Goal: Task Accomplishment & Management: Use online tool/utility

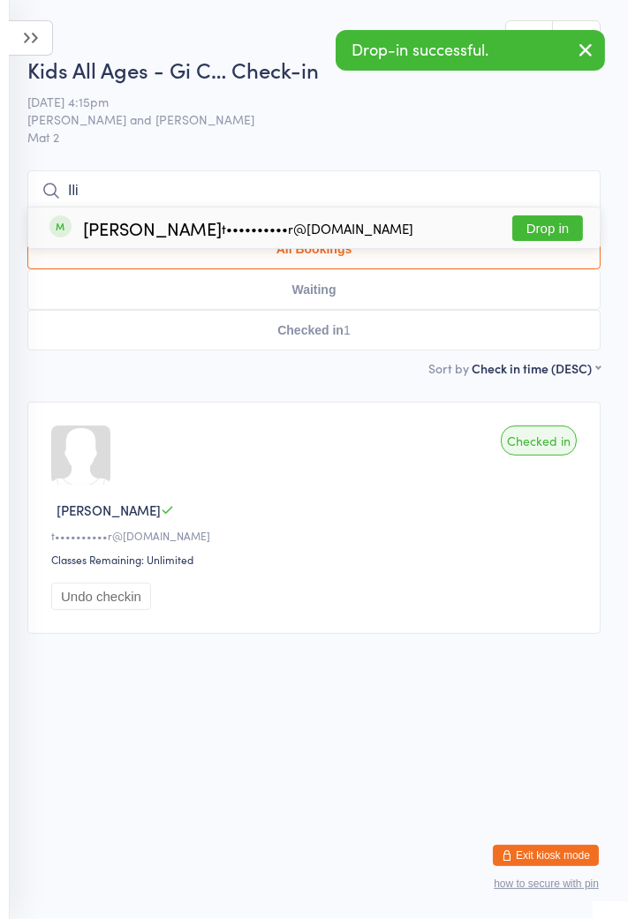
type input "Ili"
click at [542, 233] on button "Drop in" at bounding box center [547, 228] width 71 height 26
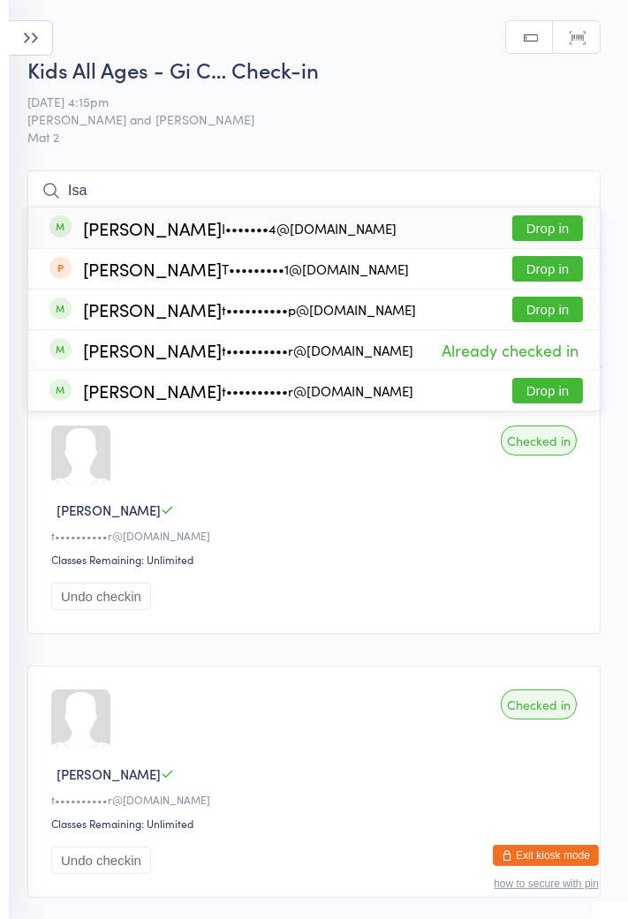
type input "Isa"
click at [122, 398] on div "Isabelle Houchar t••••••••••r@hotmail.com" at bounding box center [248, 390] width 330 height 15
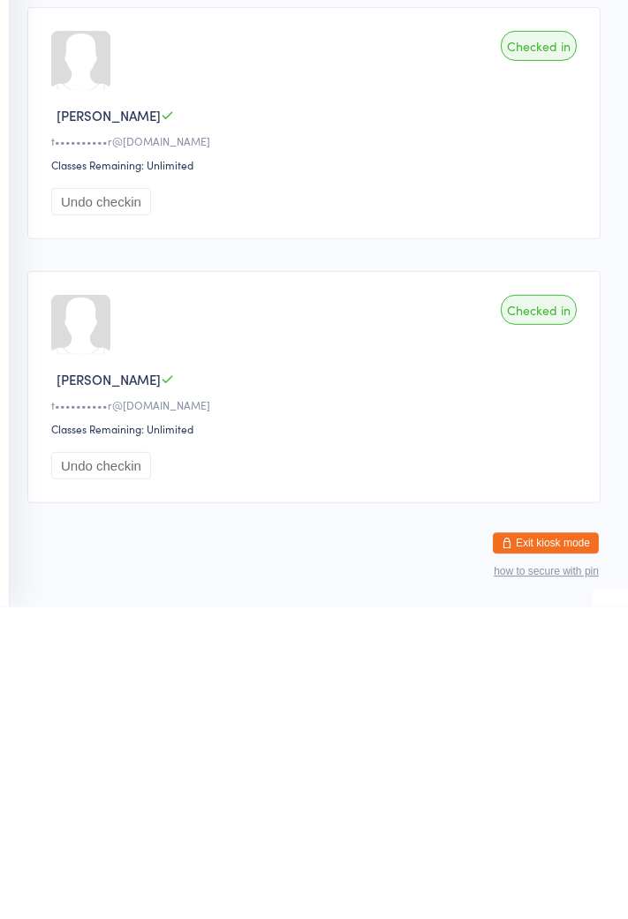
scroll to position [368, 0]
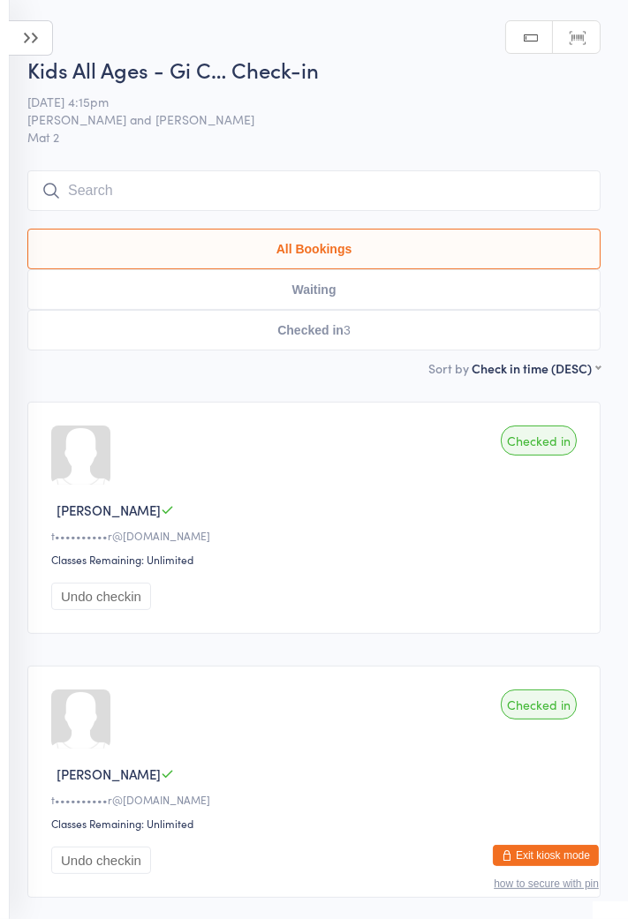
click at [144, 184] on input "search" at bounding box center [313, 190] width 573 height 41
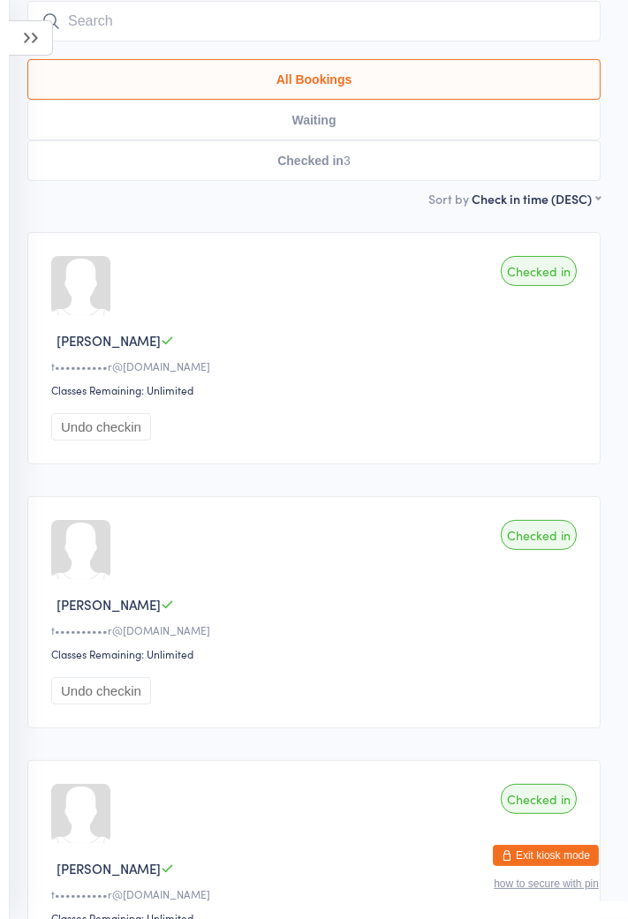
scroll to position [170, 0]
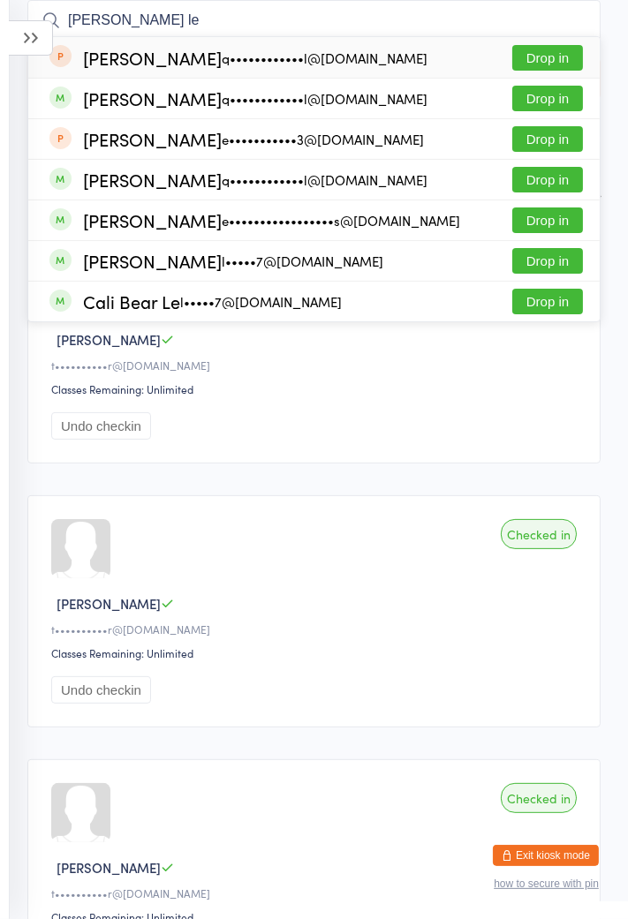
type input "James le"
click at [545, 66] on button "Drop in" at bounding box center [547, 58] width 71 height 26
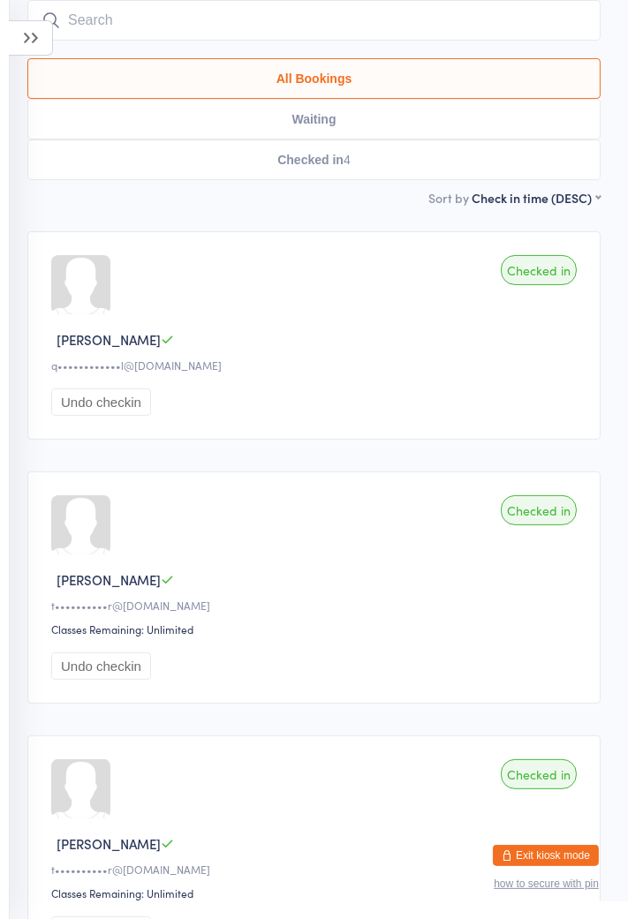
click at [194, 19] on input "search" at bounding box center [313, 20] width 573 height 41
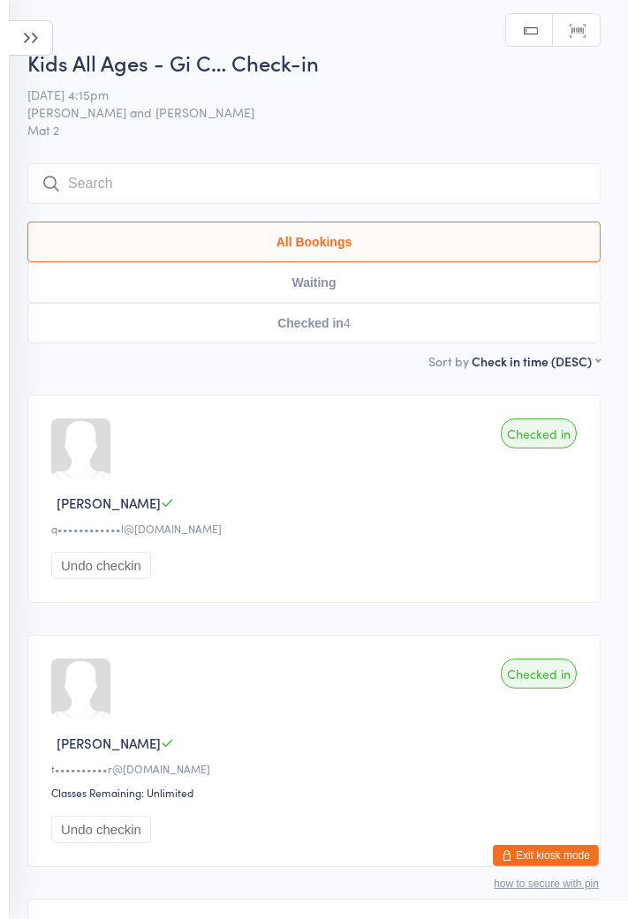
scroll to position [0, 0]
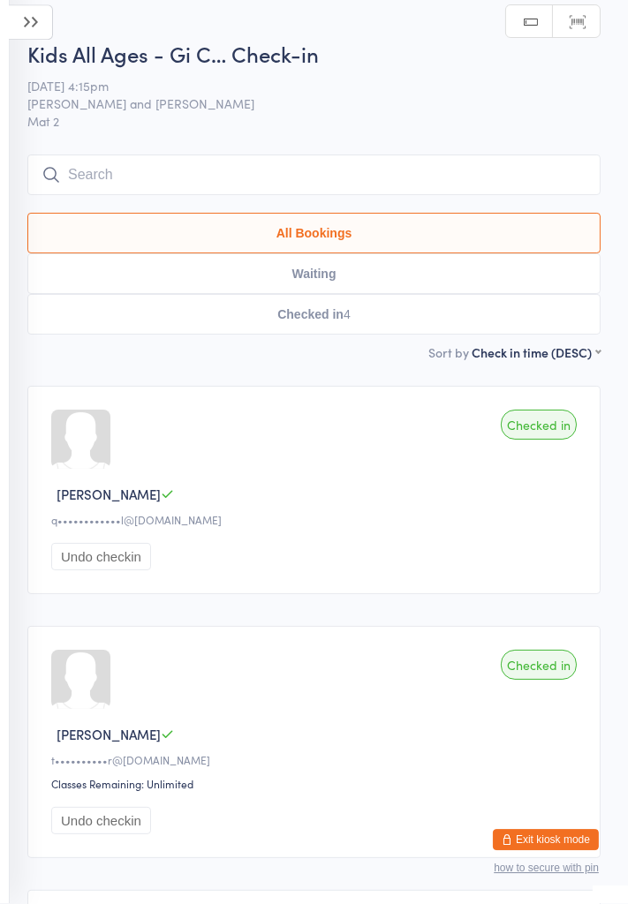
click at [1, 124] on aside "Events for 15 Sep, 2025 15 Sep, 2025 September 2025 Sun Mon Tue Wed Thu Fri Sat…" at bounding box center [5, 459] width 10 height 919
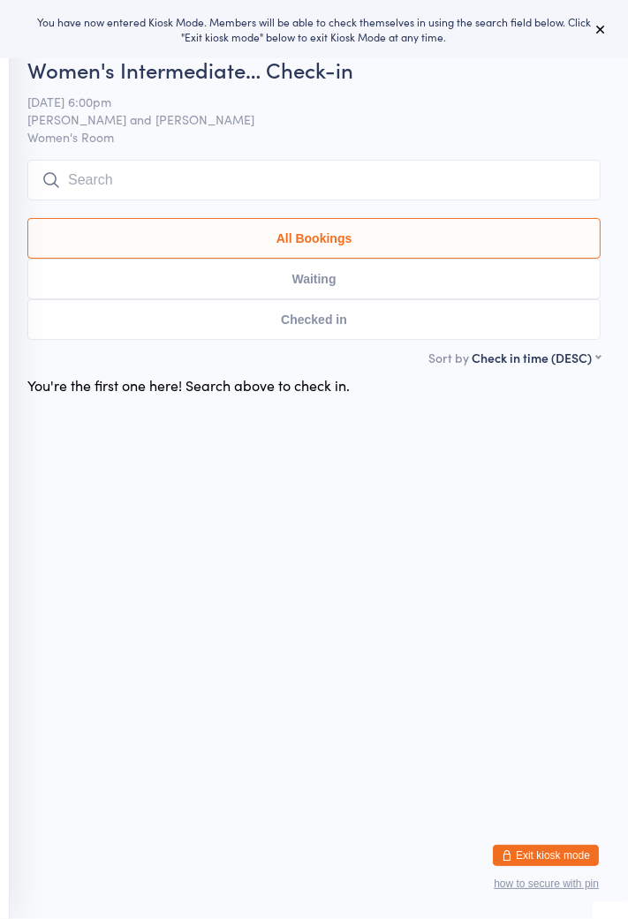
click at [178, 184] on input "search" at bounding box center [313, 180] width 573 height 41
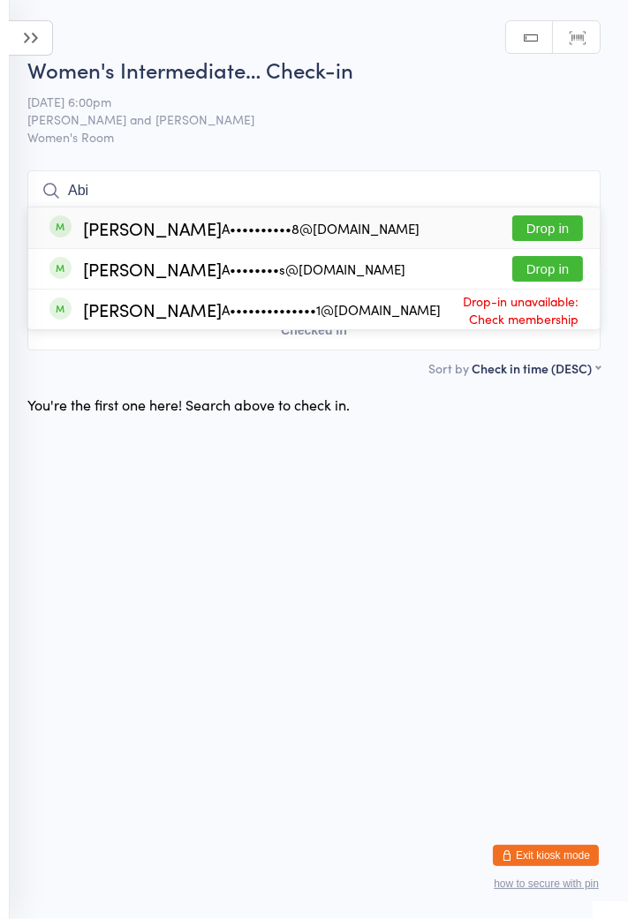
type input "Abi"
click at [309, 272] on div "A••••••••s@[DOMAIN_NAME]" at bounding box center [314, 269] width 184 height 14
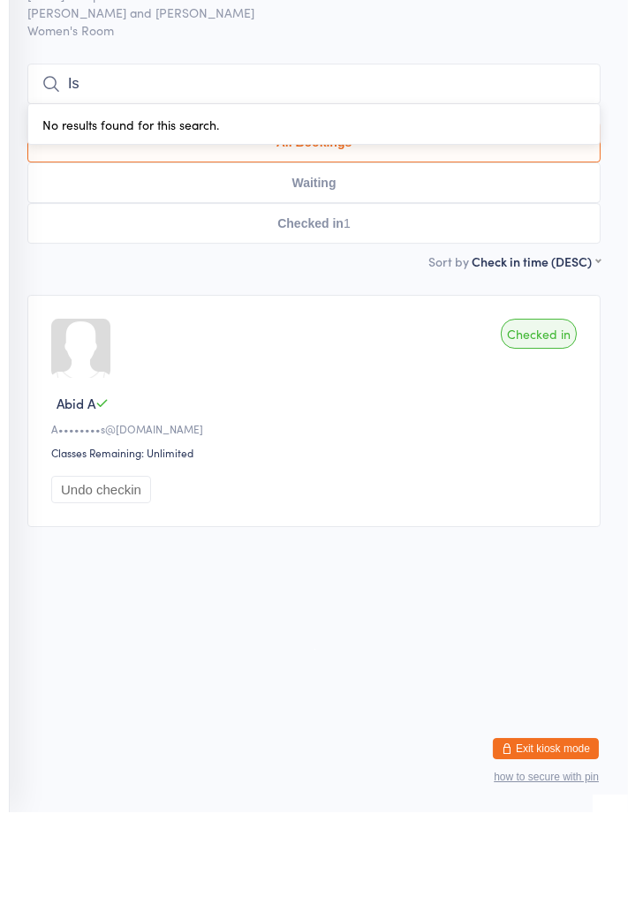
type input "I"
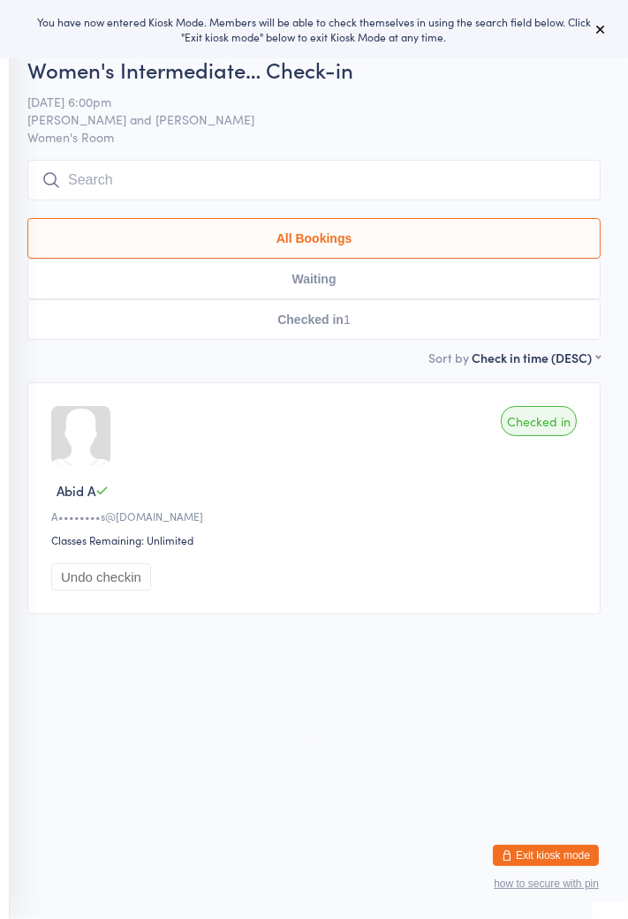
click at [175, 177] on input "search" at bounding box center [313, 180] width 573 height 41
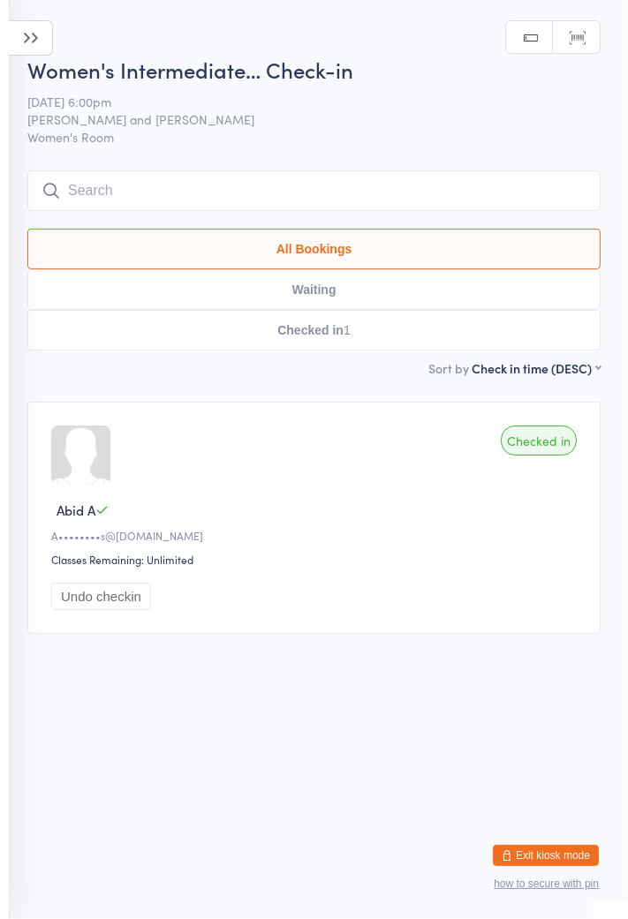
click at [35, 52] on icon at bounding box center [31, 37] width 44 height 35
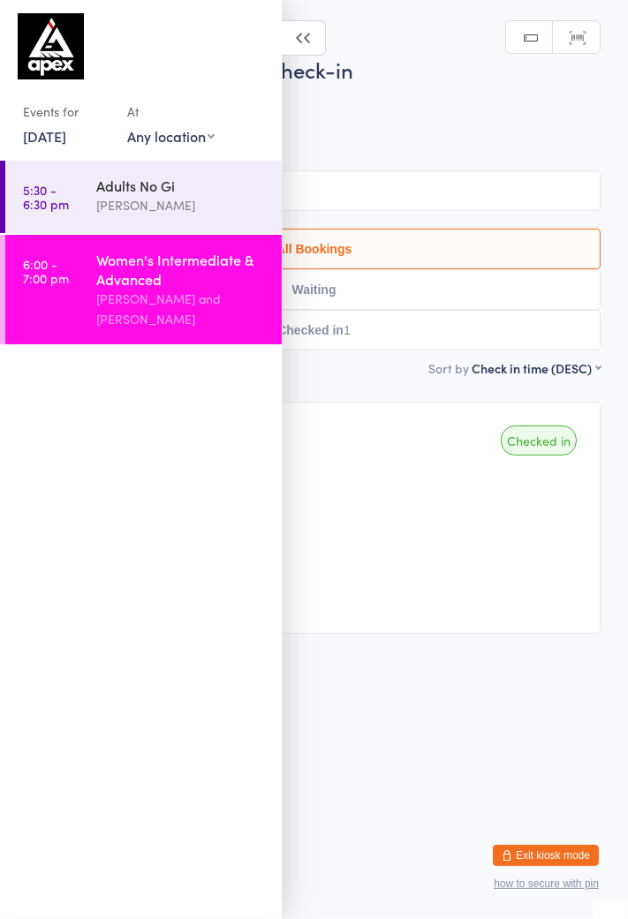
click at [66, 139] on link "[DATE]" at bounding box center [44, 135] width 43 height 19
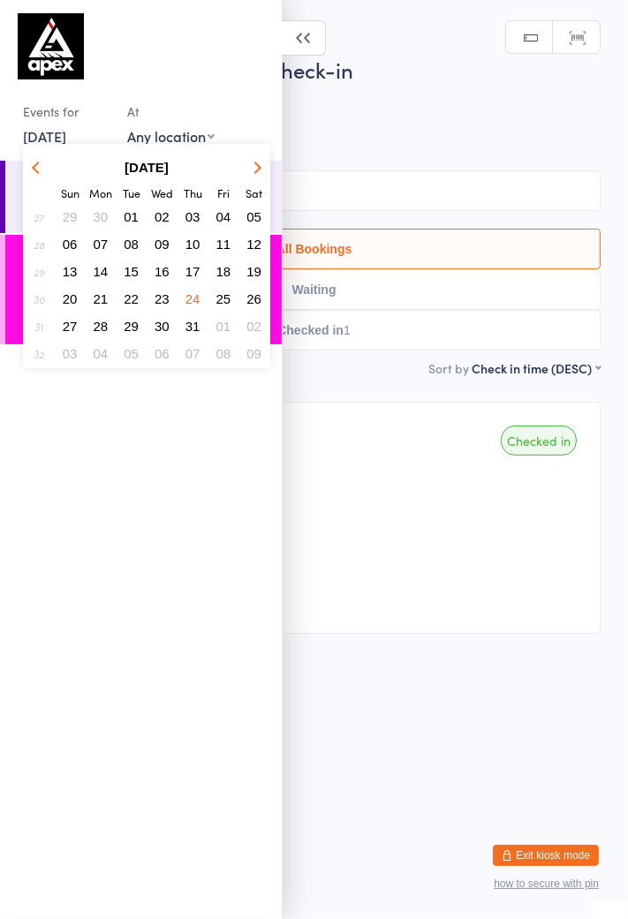
click at [272, 184] on div "Adults No Gi [PERSON_NAME]" at bounding box center [188, 196] width 185 height 70
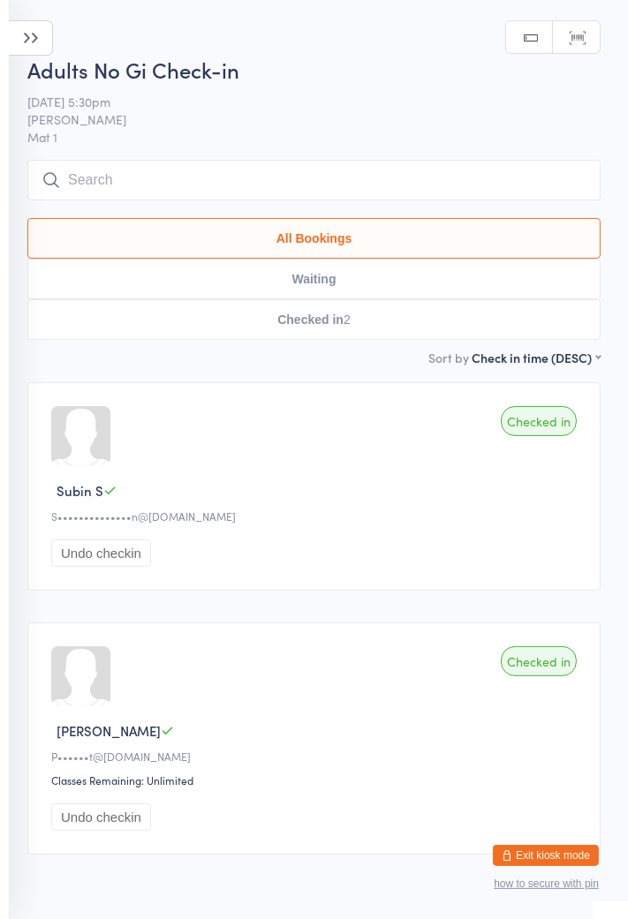
click at [66, 127] on span "[PERSON_NAME]" at bounding box center [299, 119] width 545 height 18
click at [44, 54] on icon at bounding box center [31, 37] width 44 height 35
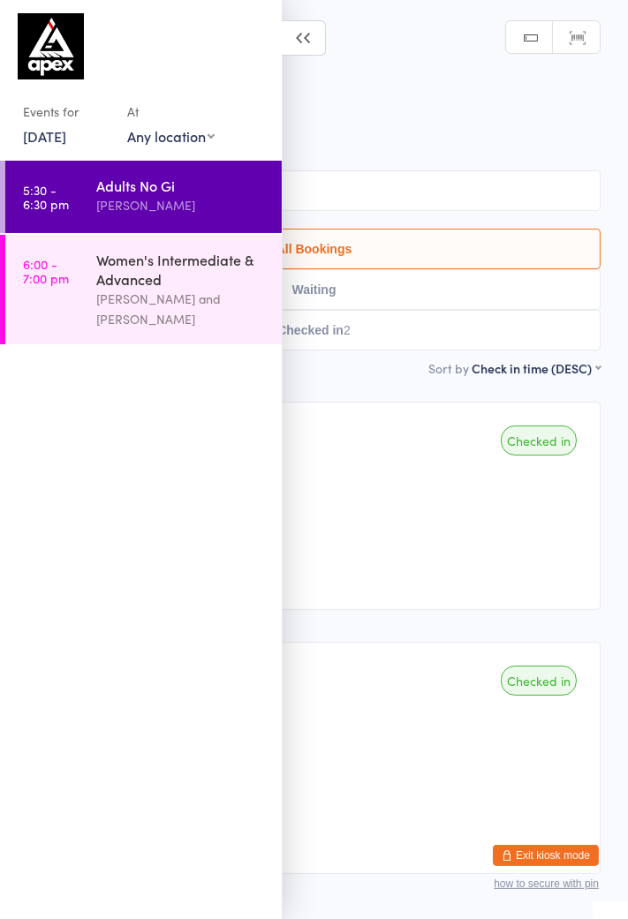
click at [64, 127] on link "24 Jul, 2025" at bounding box center [44, 135] width 43 height 19
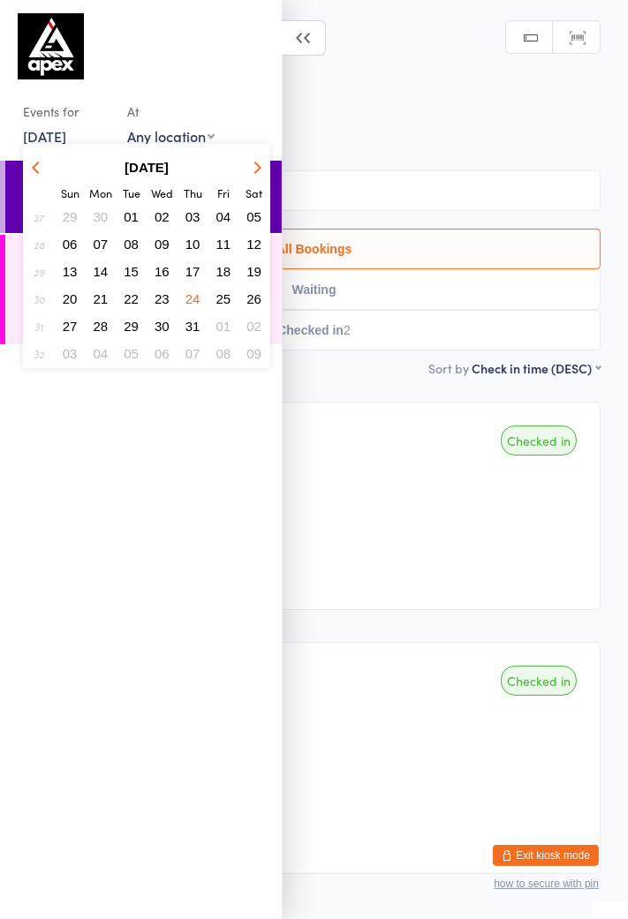
click at [263, 172] on button "button" at bounding box center [254, 167] width 26 height 24
click at [270, 169] on div "Adults No Gi Sid Halabi" at bounding box center [188, 196] width 185 height 70
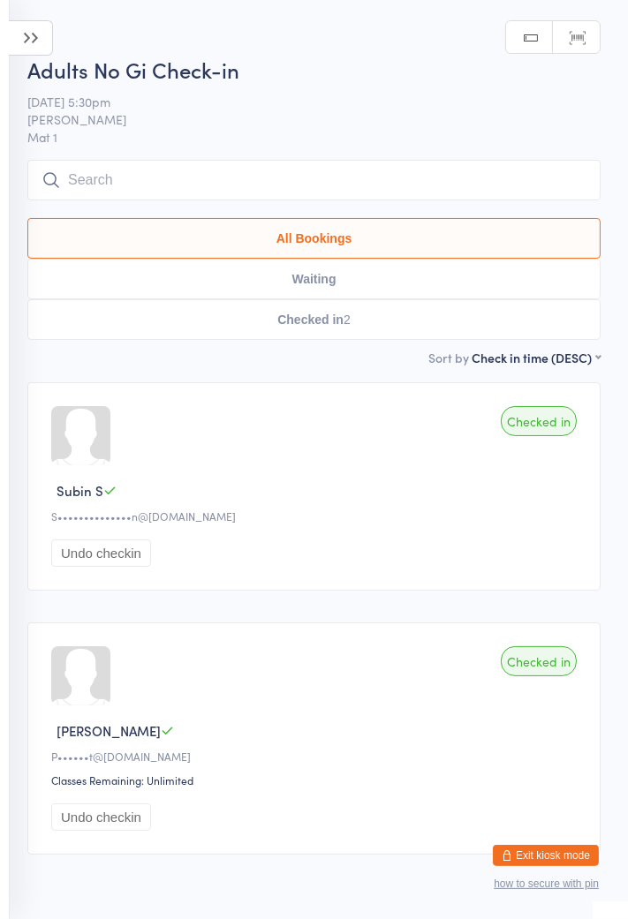
click at [621, 333] on ui-view "Adults No Gi Check-in 24 Jul 5:30pm Sid Halabi Mat 1 Manual search Scanner inpu…" at bounding box center [314, 463] width 628 height 816
click at [73, 115] on span "[PERSON_NAME]" at bounding box center [299, 119] width 545 height 18
click at [42, 49] on icon at bounding box center [31, 37] width 44 height 35
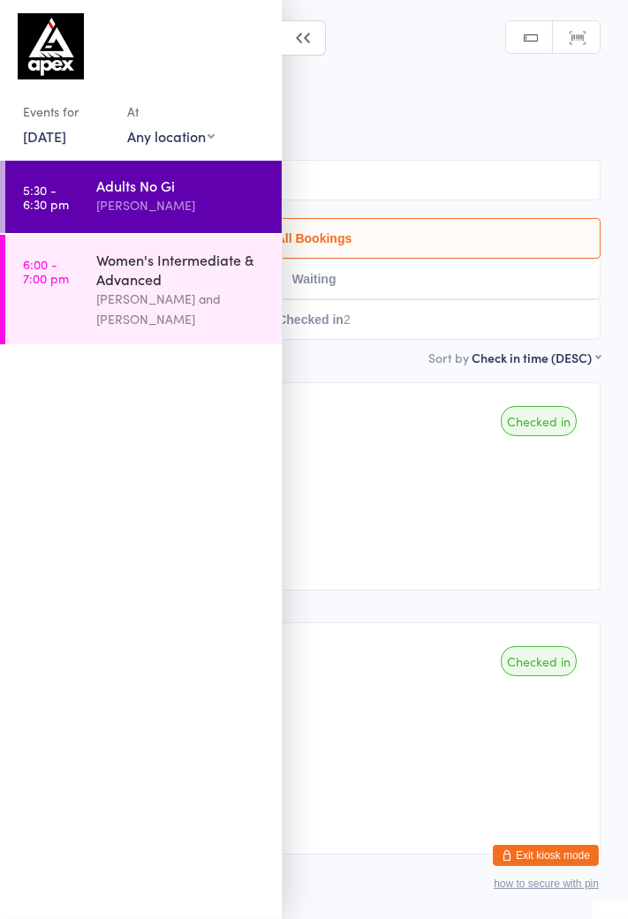
click at [66, 133] on link "24 Jul, 2025" at bounding box center [44, 135] width 43 height 19
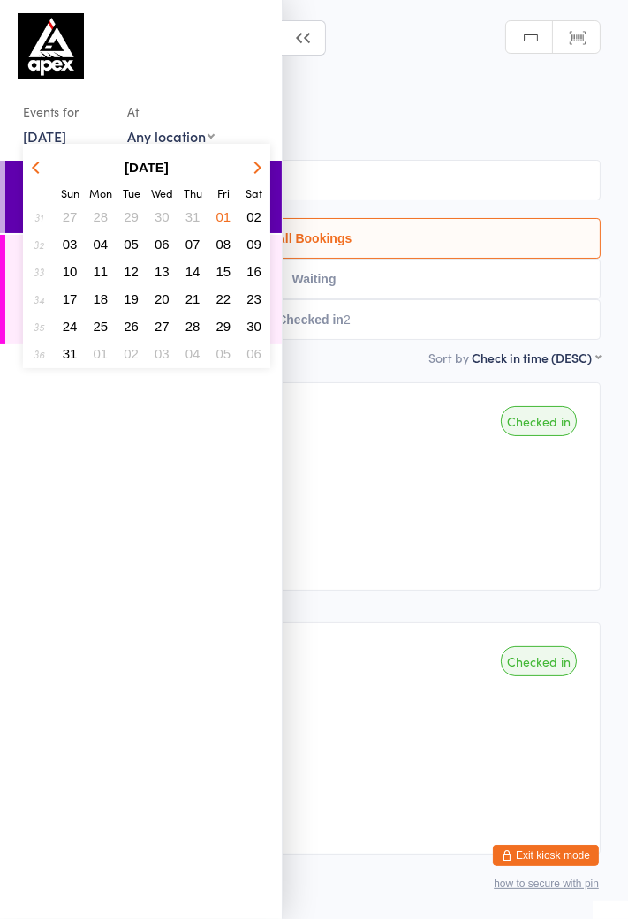
click at [613, 480] on div "Checked in Subin S S••••••••••••••n@gmail.com Undo checkin Checked in Eliot P P…" at bounding box center [313, 618] width 605 height 504
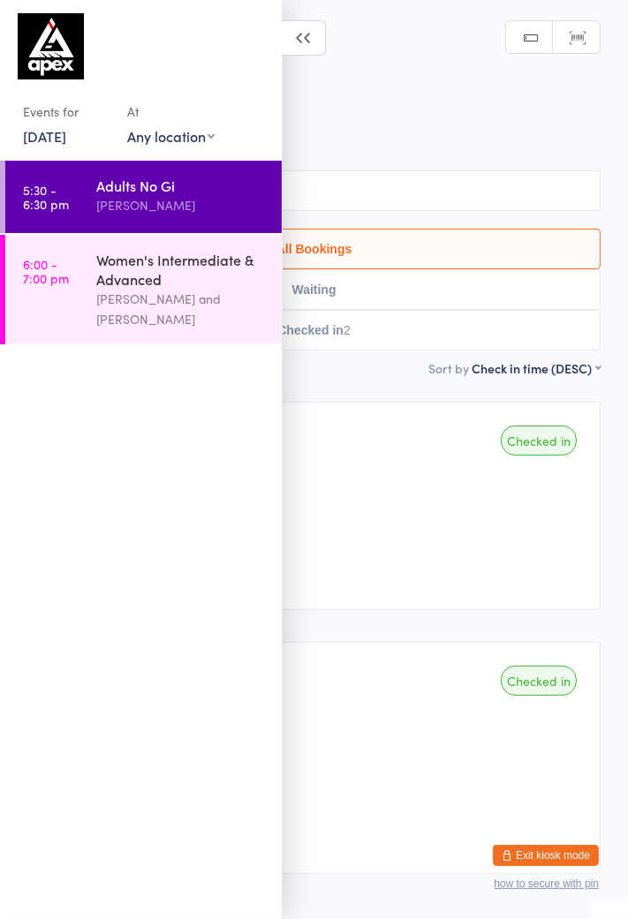
click at [65, 129] on link "24 Jul, 2025" at bounding box center [44, 135] width 43 height 19
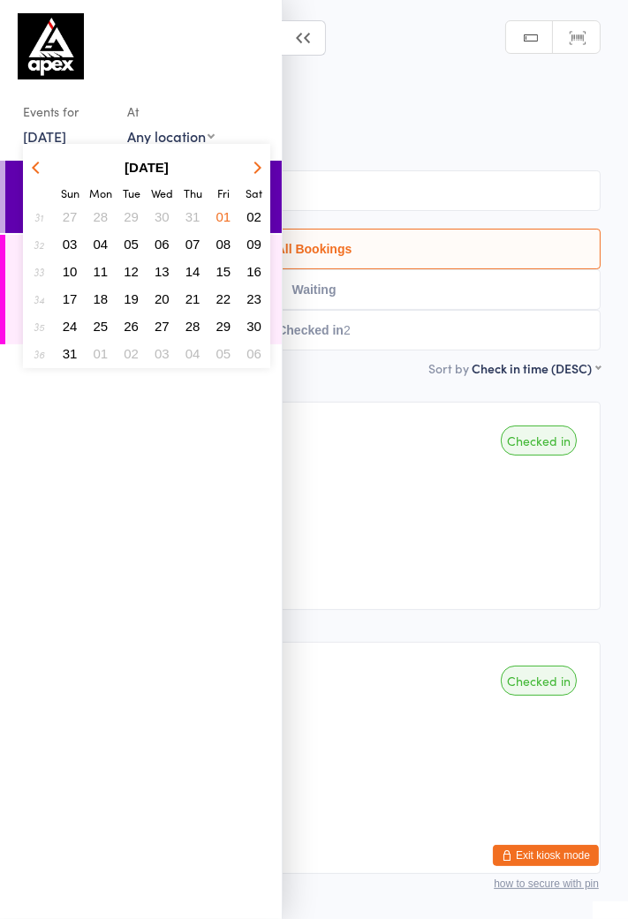
click at [259, 168] on icon "button" at bounding box center [255, 167] width 12 height 12
click at [104, 281] on button "15" at bounding box center [100, 271] width 27 height 24
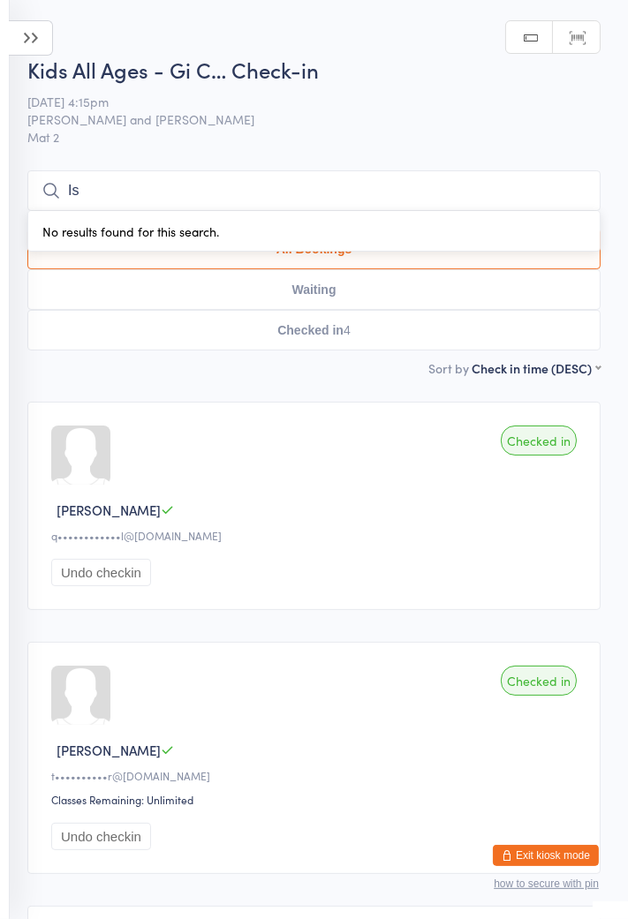
type input "I"
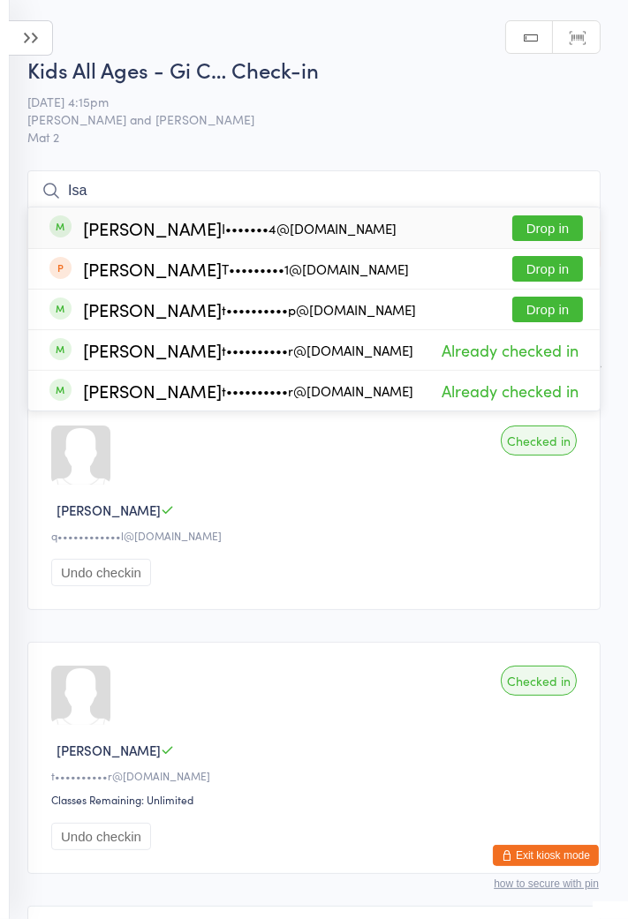
type input "Isa"
click at [552, 277] on button "Drop in" at bounding box center [547, 269] width 71 height 26
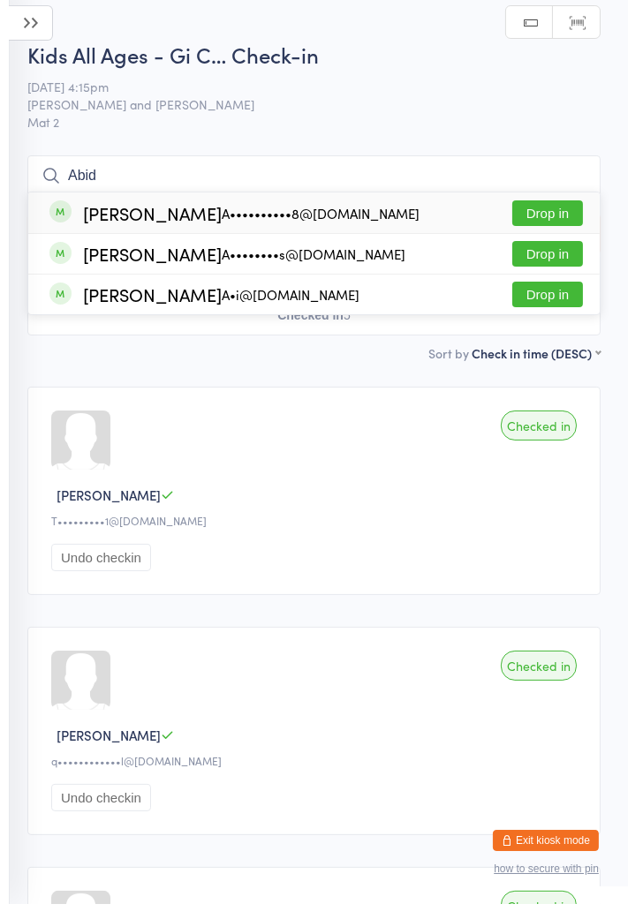
type input "Abid"
click at [340, 272] on div "Abid Abbas A••••••••s@gmail.com Drop in" at bounding box center [313, 269] width 571 height 40
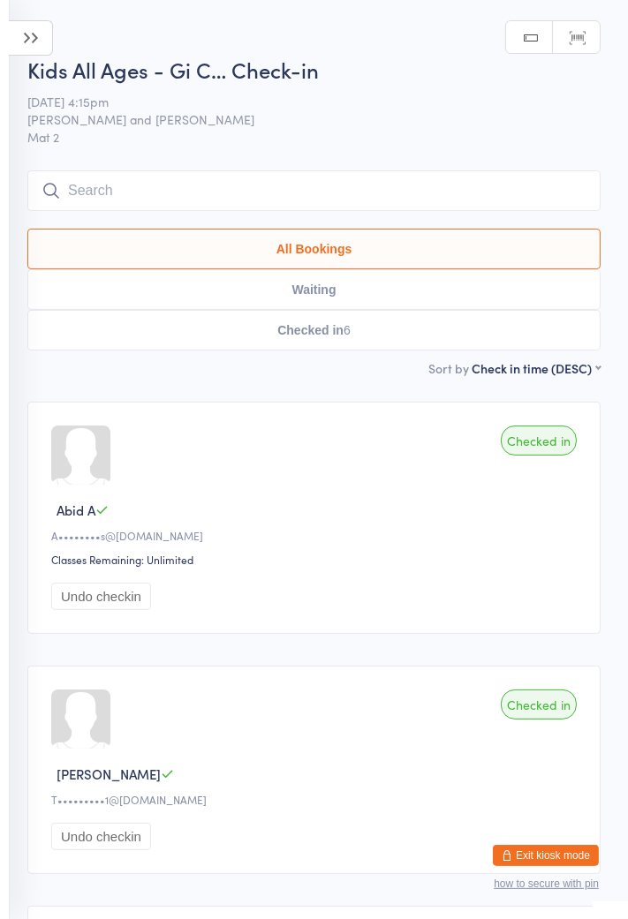
click at [342, 333] on button "Checked in 6" at bounding box center [313, 330] width 573 height 41
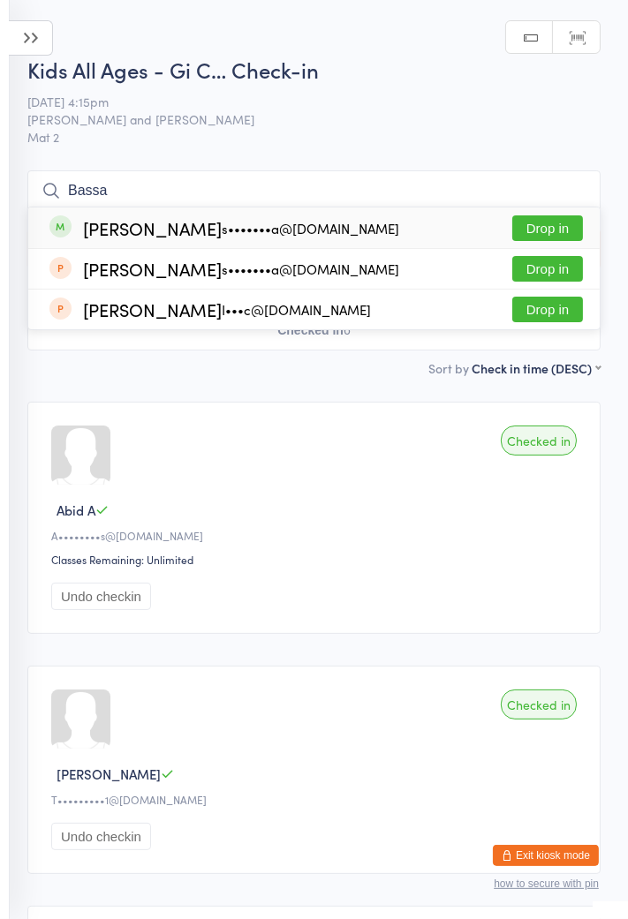
type input "Bassa"
click at [395, 234] on div "[PERSON_NAME] Youchaa s•••••••a@[DOMAIN_NAME] Drop in" at bounding box center [313, 227] width 571 height 41
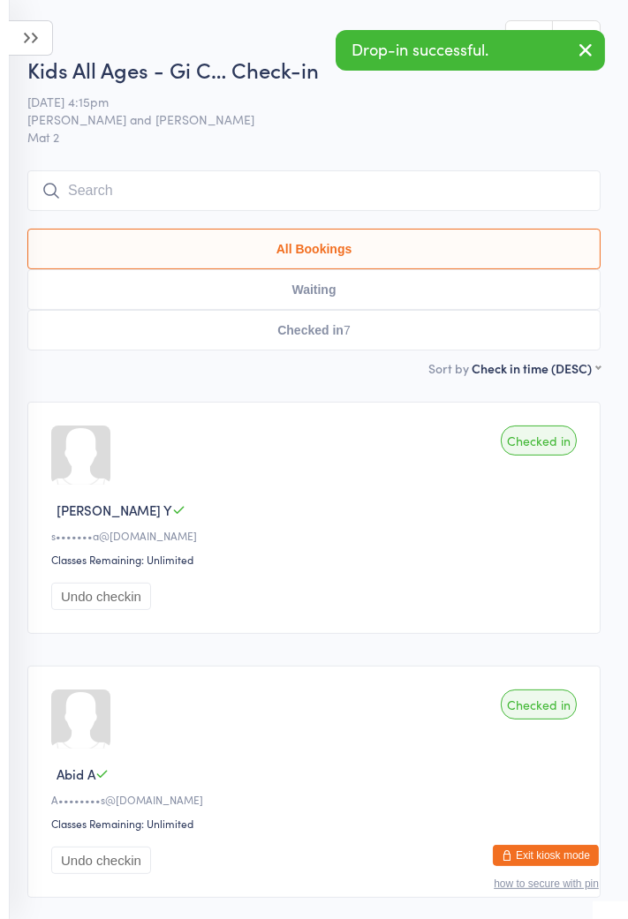
click at [545, 444] on div "Checked in" at bounding box center [538, 440] width 76 height 30
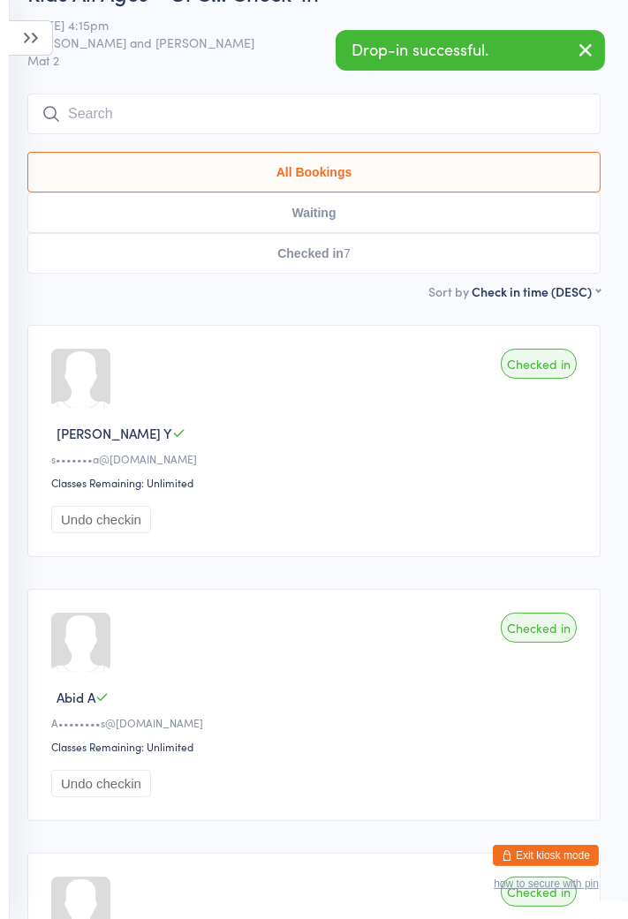
scroll to position [78, 0]
click at [540, 373] on div "Checked in" at bounding box center [538, 363] width 76 height 30
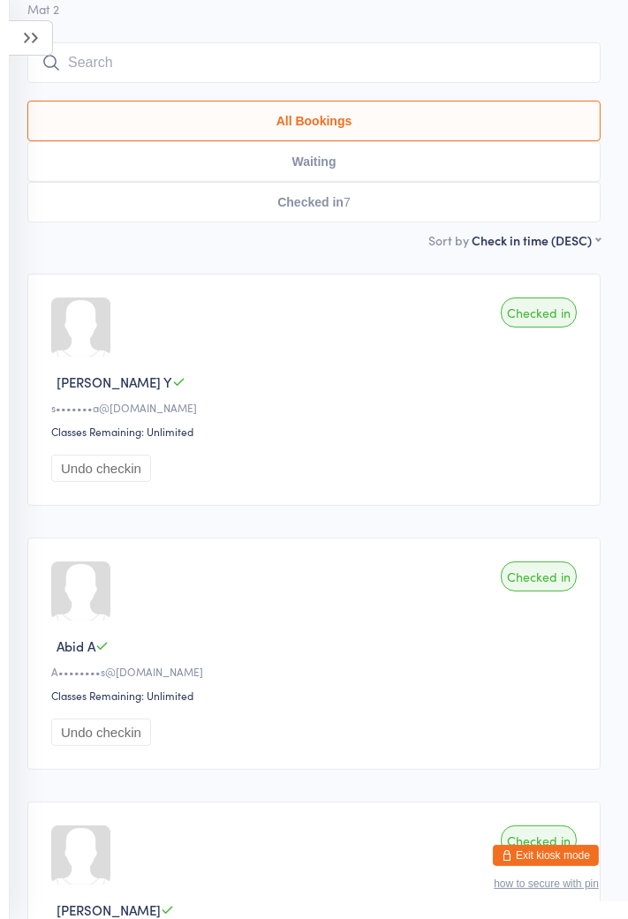
scroll to position [0, 0]
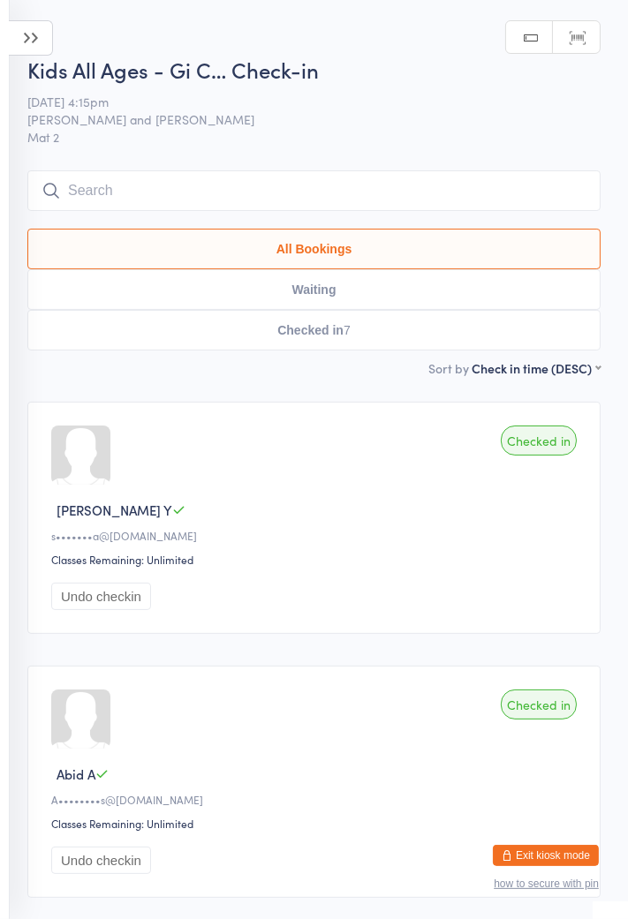
click at [412, 191] on input "search" at bounding box center [313, 190] width 573 height 41
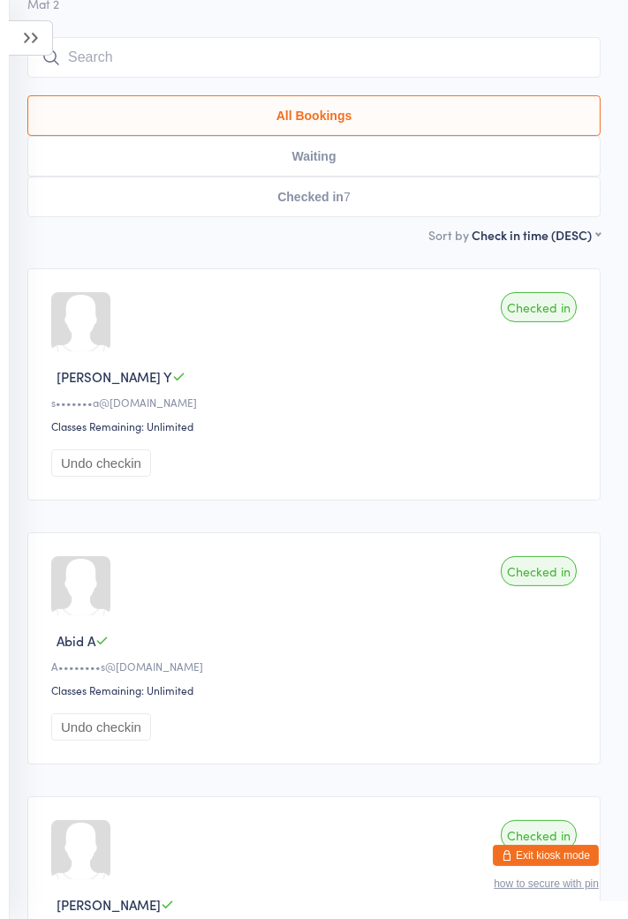
scroll to position [170, 0]
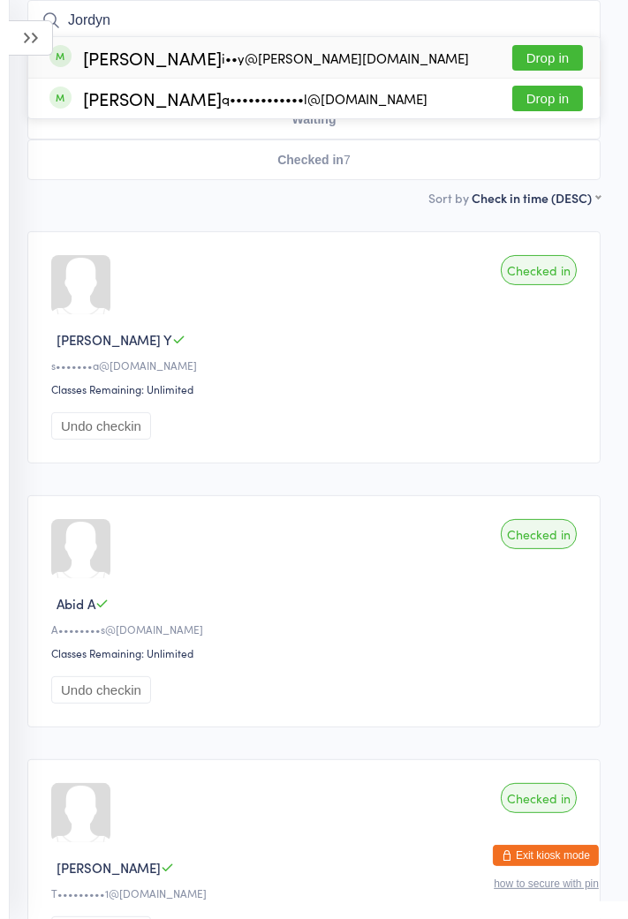
type input "Jordyn"
click at [451, 56] on div "Jordyn Dardas i••y@dardas.com.au Drop in" at bounding box center [313, 57] width 571 height 41
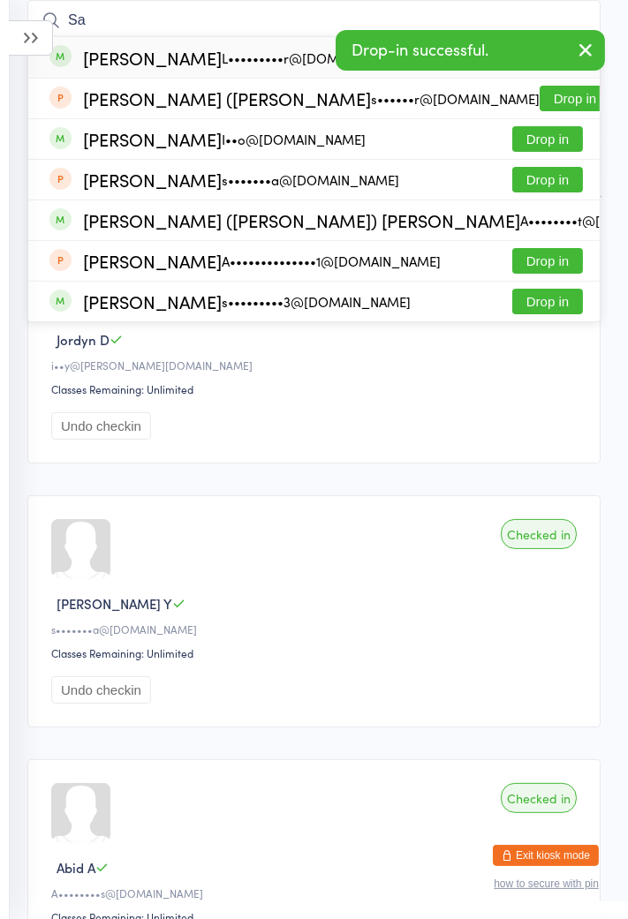
type input "S"
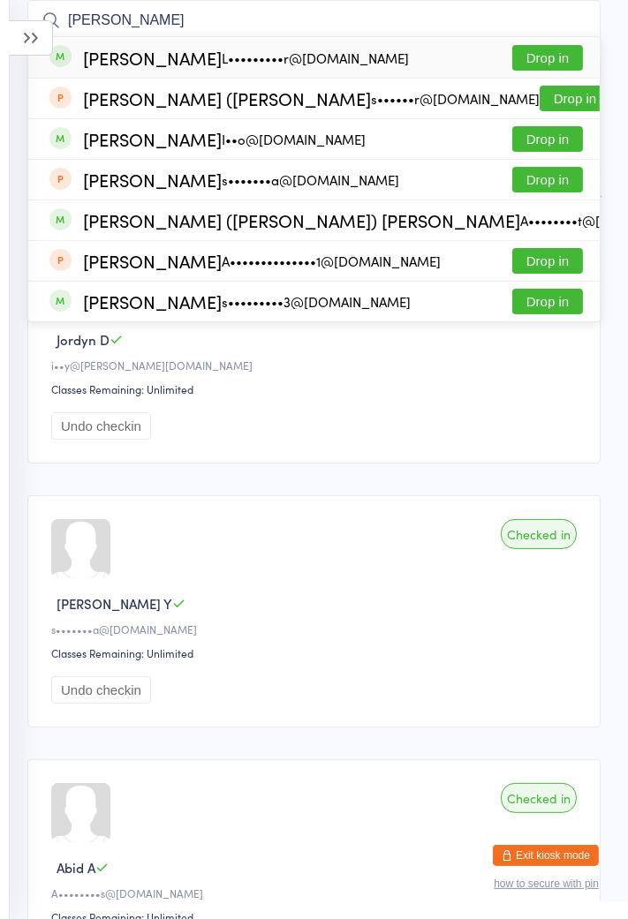
type input "Sam"
click at [81, 72] on div "Sam Hayek L•••••••••r@hotmail.com Drop in" at bounding box center [313, 57] width 571 height 41
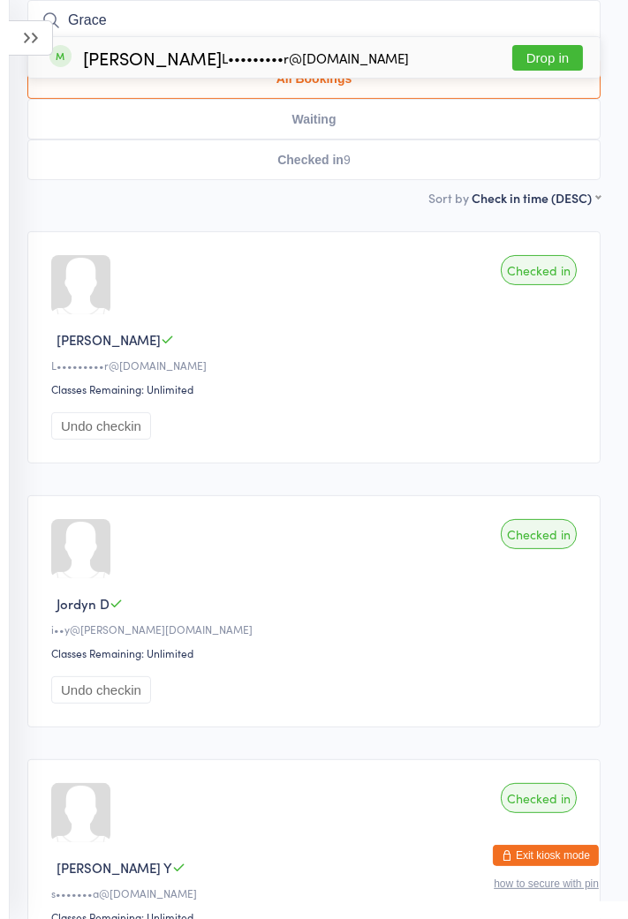
type input "Grace"
click at [402, 76] on div "Grace Hayek L•••••••••r@hotmail.com Drop in" at bounding box center [313, 57] width 571 height 41
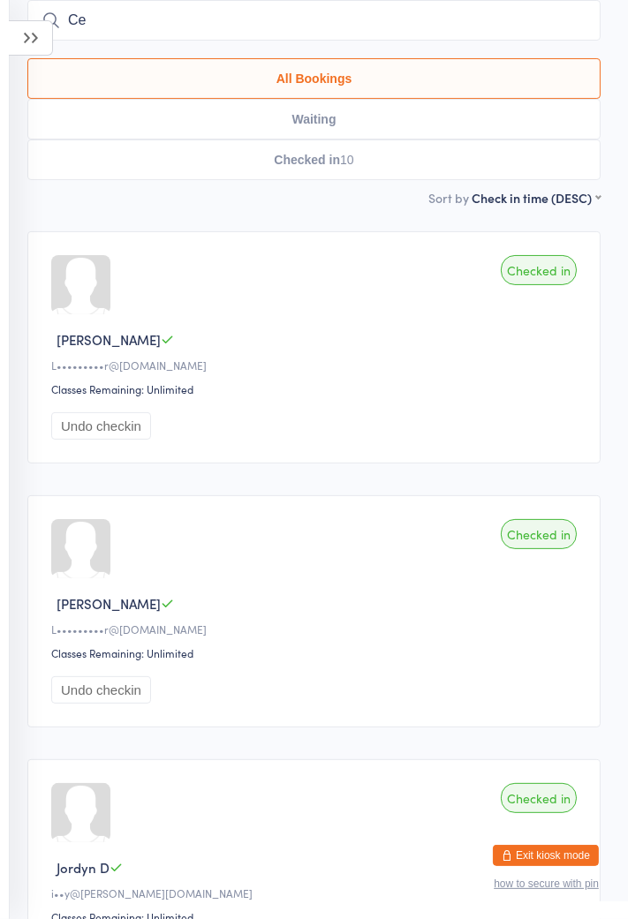
type input "C"
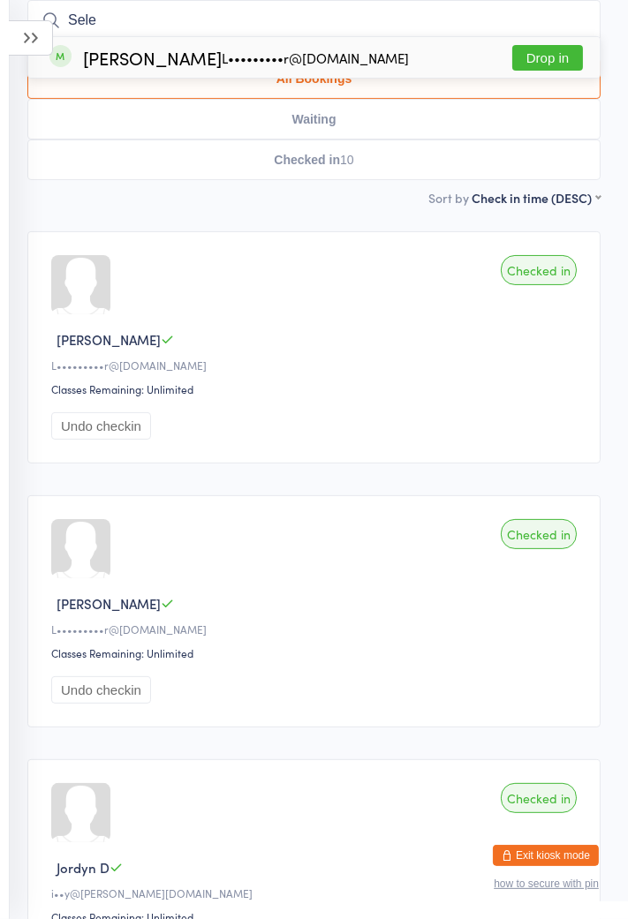
type input "Sele"
click at [94, 63] on div "Selena Hayek L•••••••••r@hotmail.com" at bounding box center [246, 57] width 326 height 15
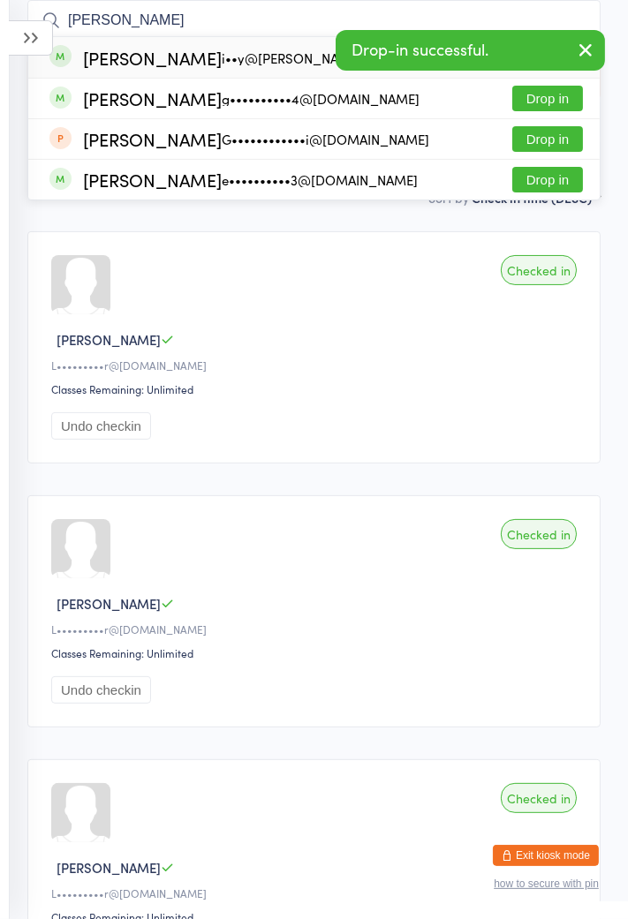
type input "George"
click at [105, 65] on div "George Dardas i••y@dardas.com.au" at bounding box center [276, 57] width 386 height 15
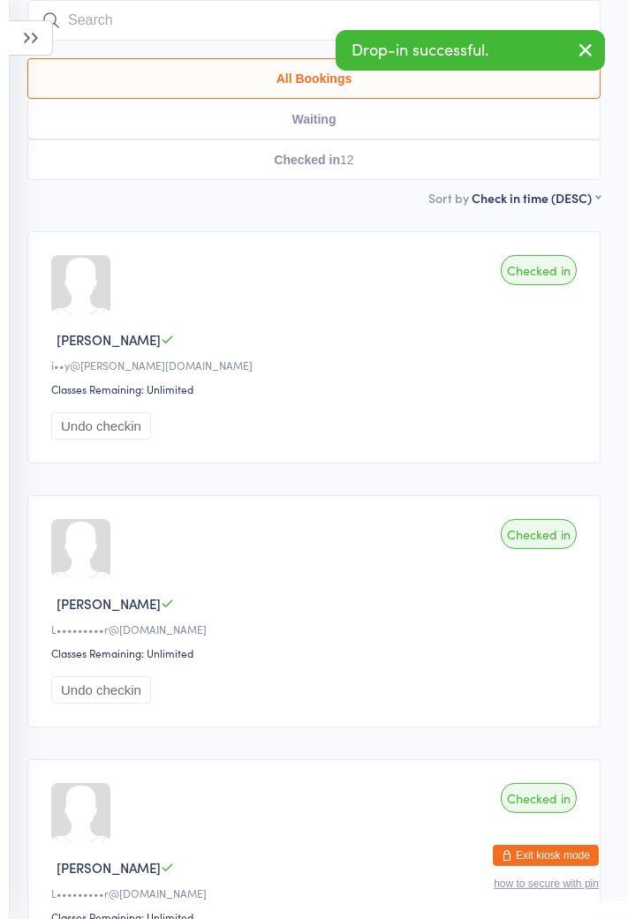
click at [300, 20] on input "search" at bounding box center [313, 20] width 573 height 41
click at [304, 14] on input "search" at bounding box center [313, 20] width 573 height 41
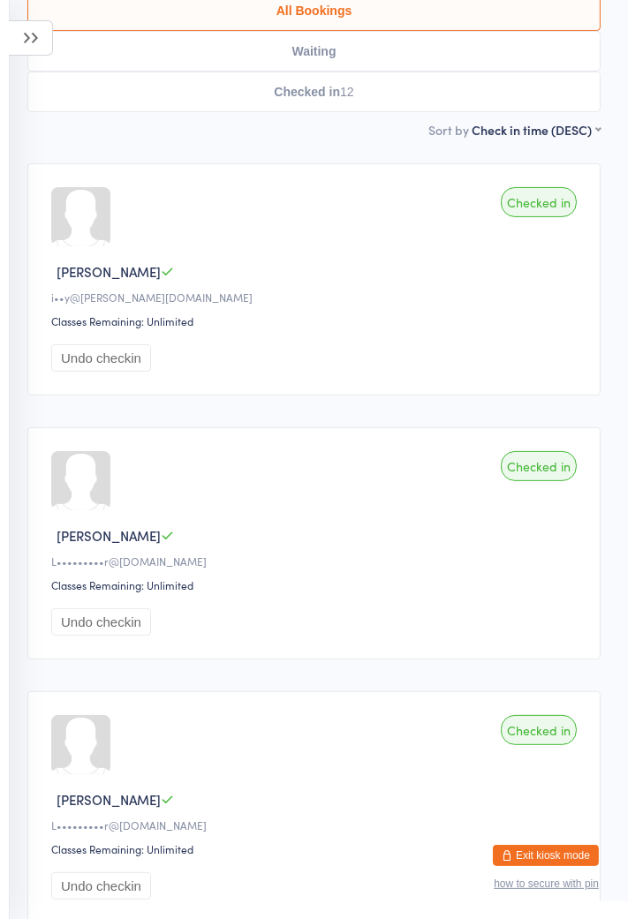
scroll to position [0, 0]
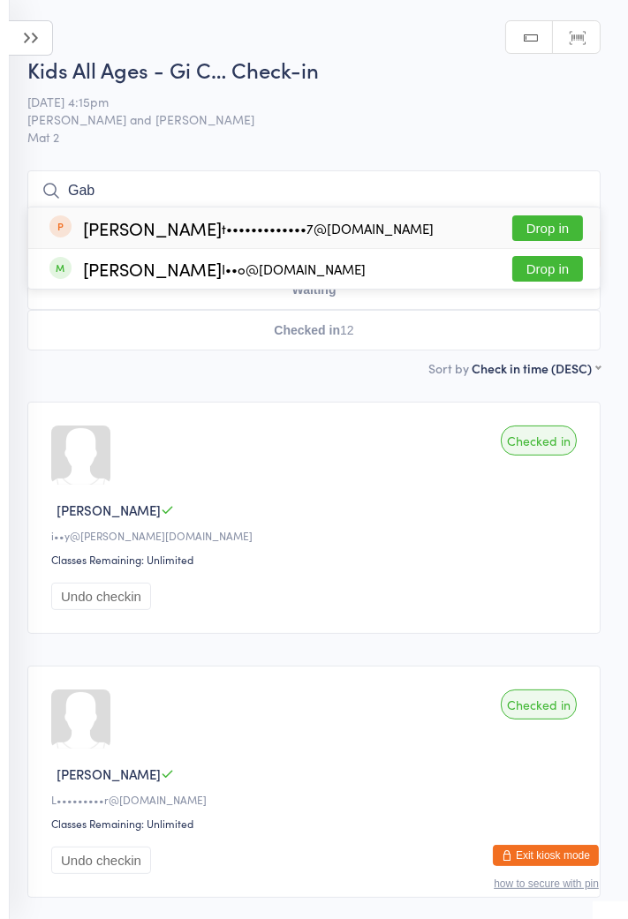
type input "Gab"
click at [190, 274] on div "Gabriel Salim I••o@nooshaanzab.com" at bounding box center [224, 268] width 282 height 15
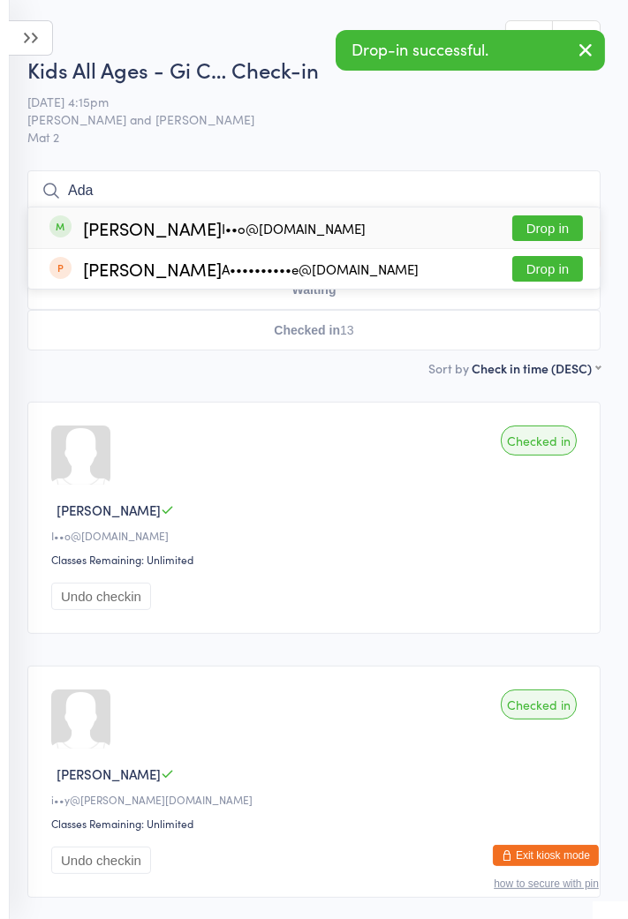
type input "Ada"
click at [311, 226] on div "I••o@nooshaanzab.com" at bounding box center [294, 229] width 144 height 14
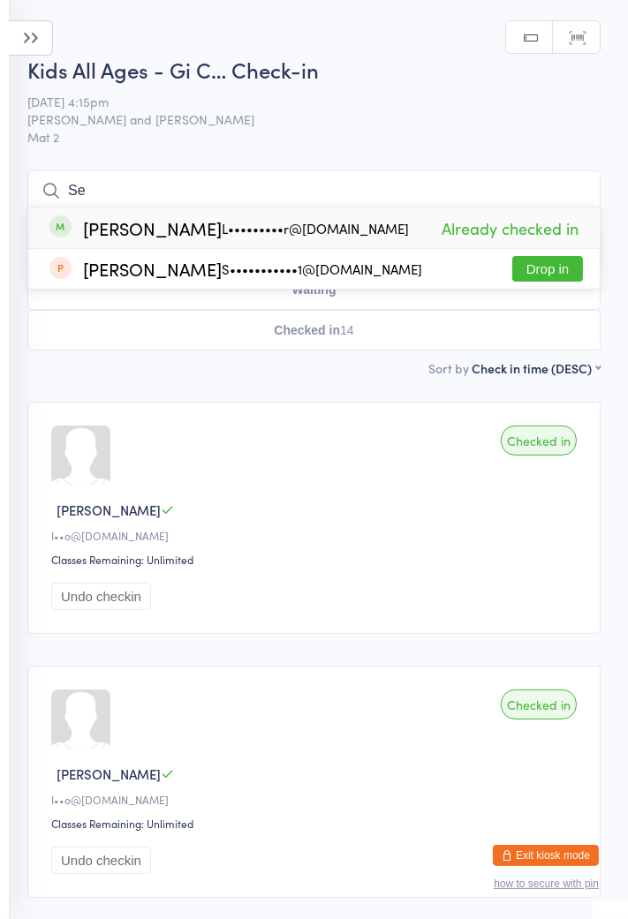
type input "S"
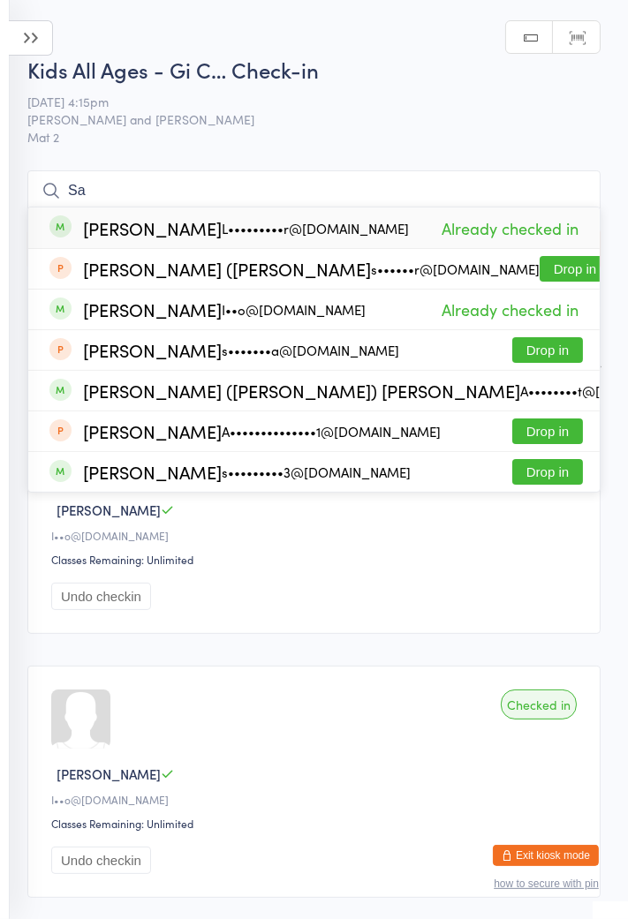
type input "S"
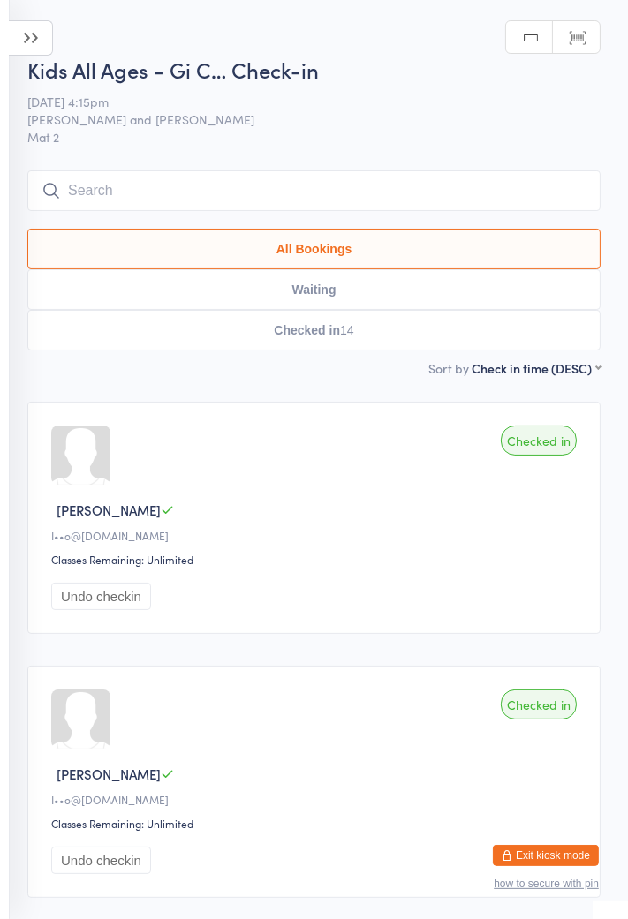
type input "Jayde"
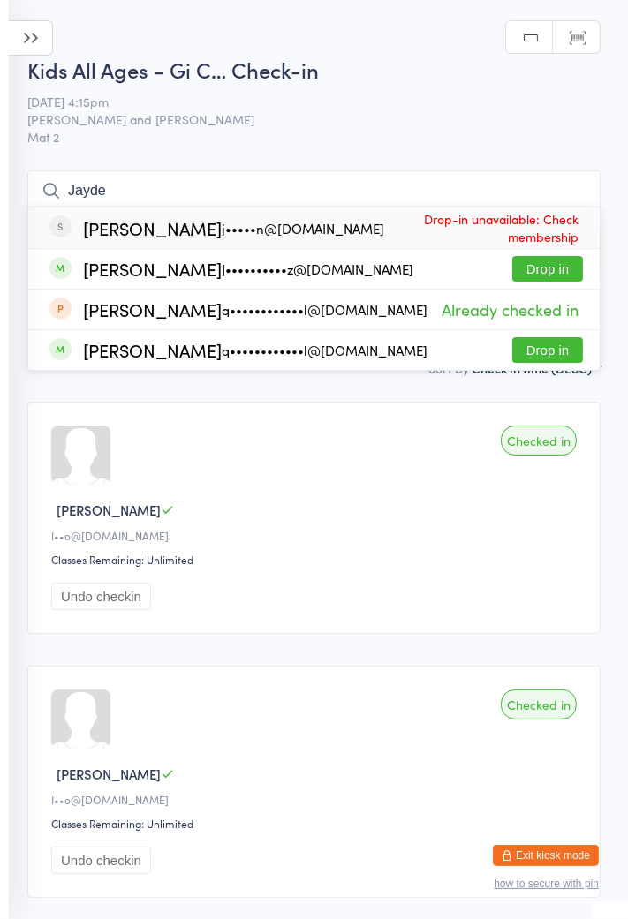
click at [560, 272] on button "Drop in" at bounding box center [547, 269] width 71 height 26
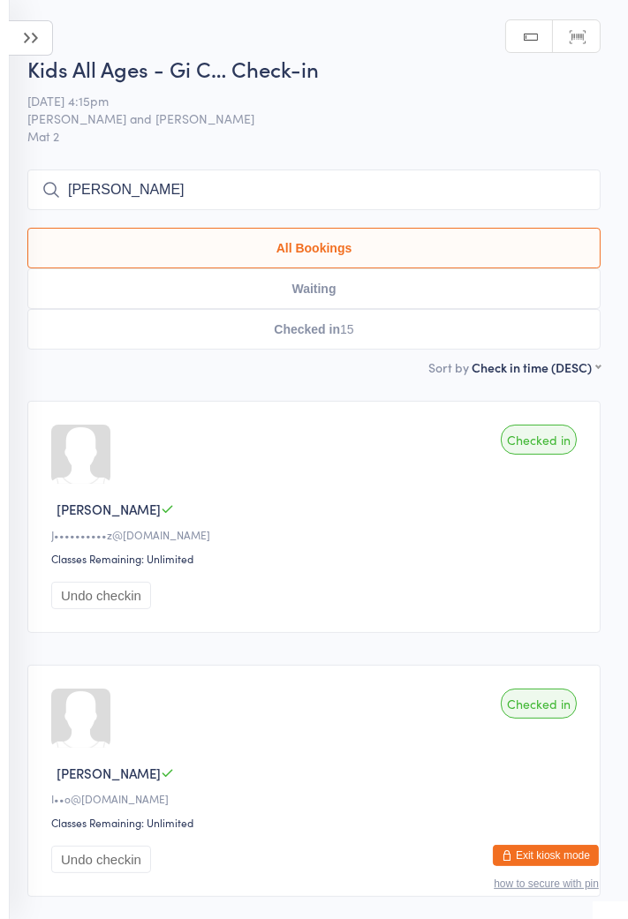
click at [306, 192] on input "Edw" at bounding box center [313, 189] width 573 height 41
click at [318, 195] on input "Edw" at bounding box center [313, 189] width 573 height 41
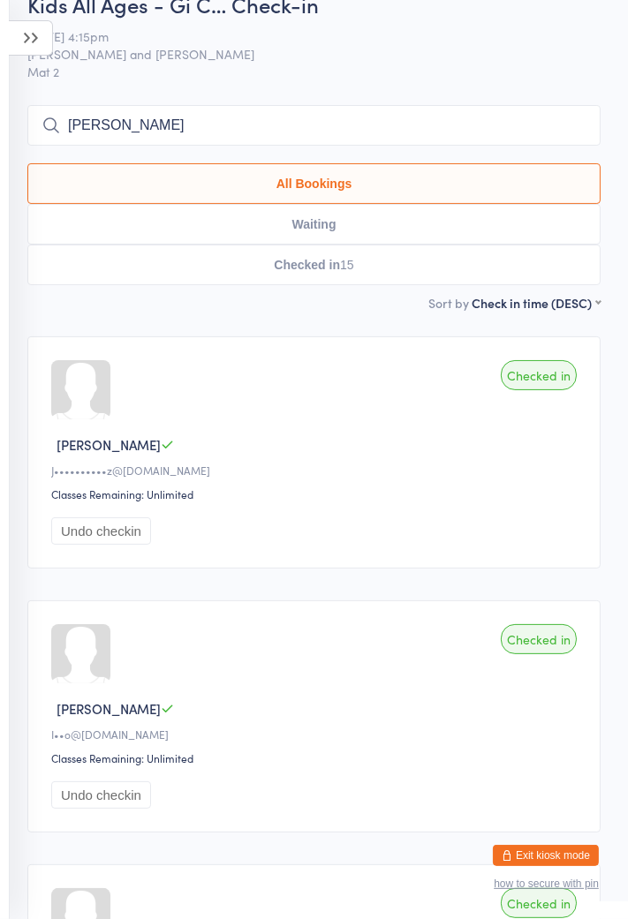
scroll to position [170, 0]
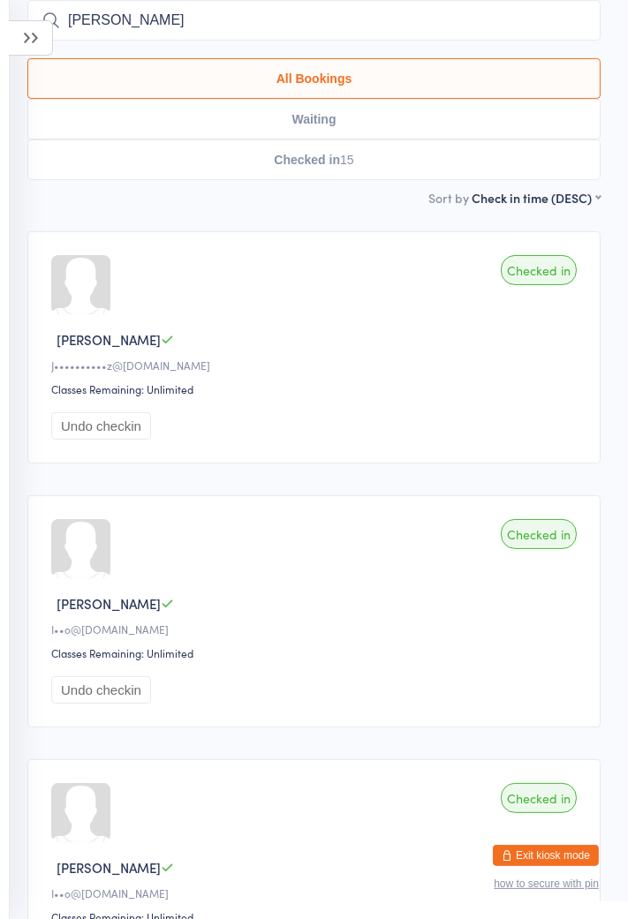
click at [188, 17] on input "Edw" at bounding box center [313, 20] width 573 height 41
click at [199, 25] on input "Edw" at bounding box center [313, 20] width 573 height 41
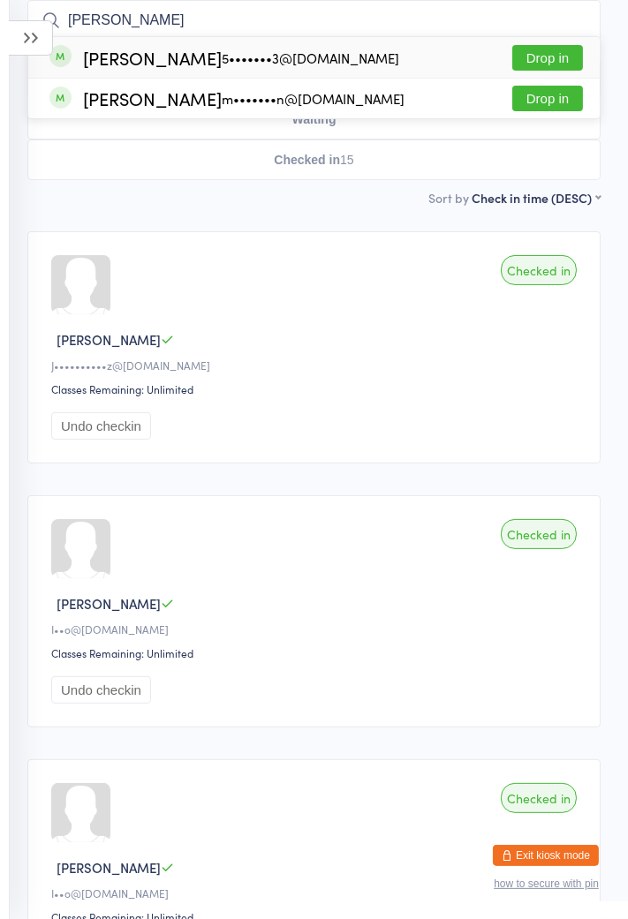
type input "Edward"
click at [214, 44] on div "Edward Zhong 5•••••••3@qq.com Drop in" at bounding box center [313, 57] width 571 height 41
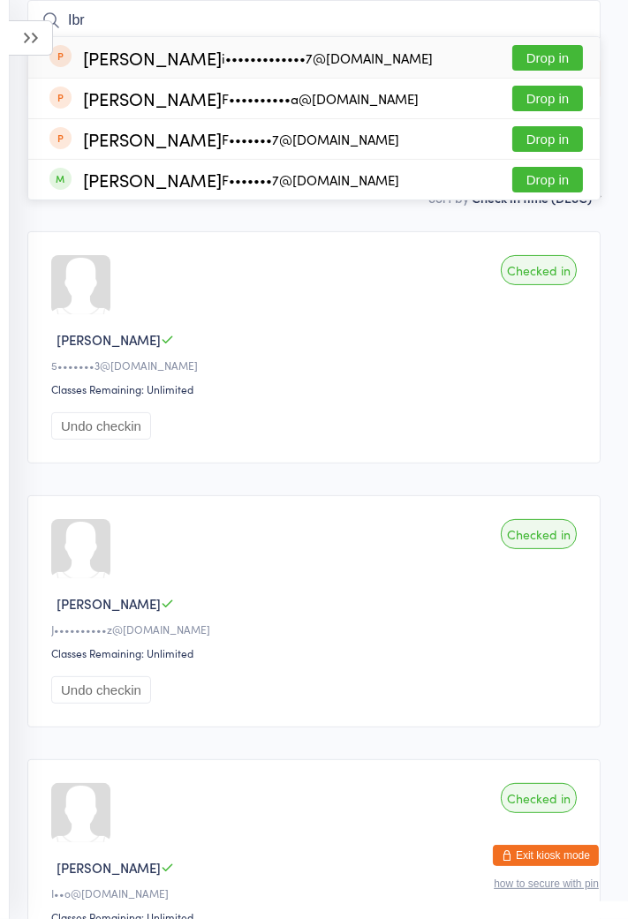
type input "Ibr"
click at [252, 139] on div "F•••••••7@gmail.com" at bounding box center [310, 139] width 177 height 14
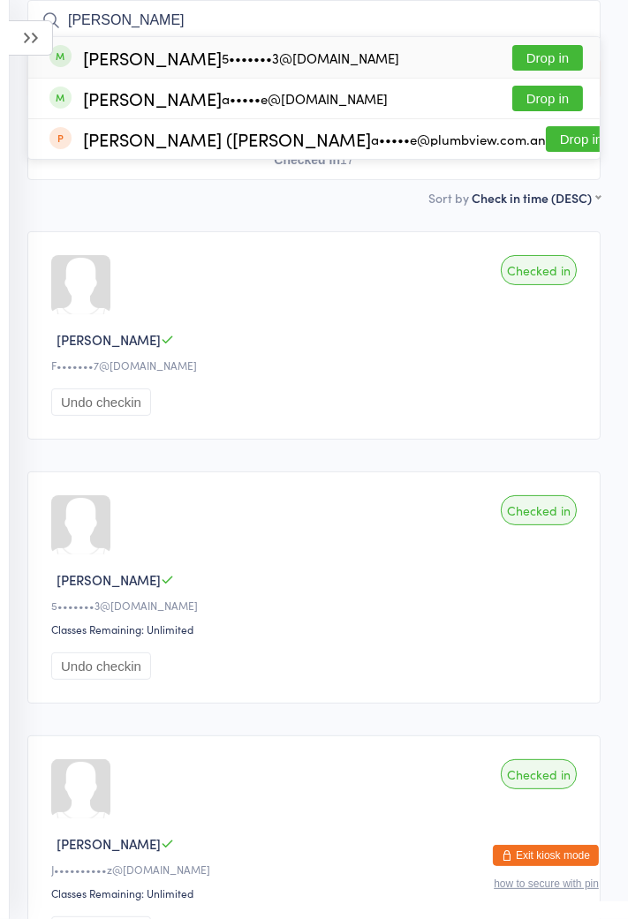
type input "Dani"
click at [260, 60] on div "5•••••••3@qq.com" at bounding box center [310, 58] width 177 height 14
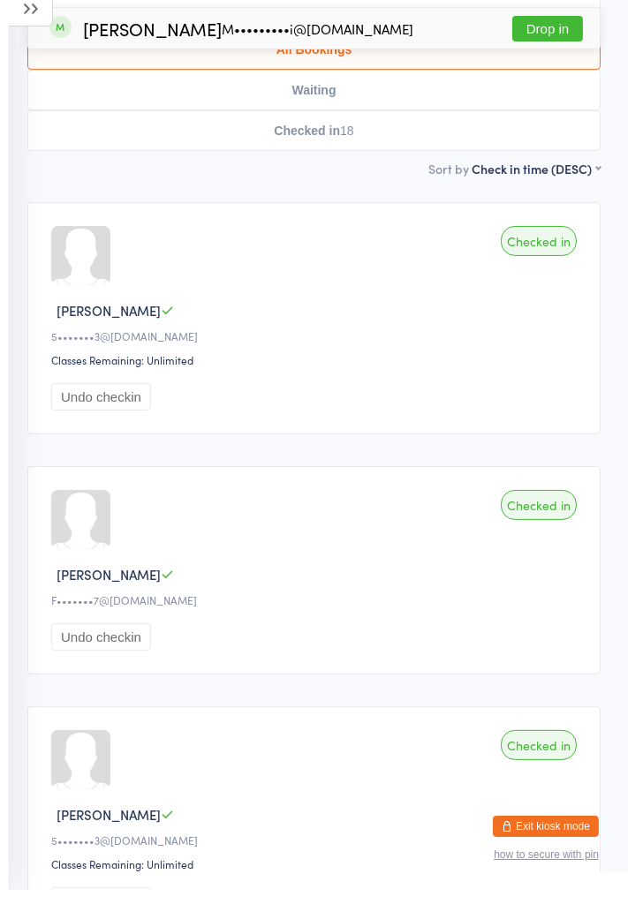
type input "Kare"
click at [556, 64] on button "Drop in" at bounding box center [547, 58] width 71 height 26
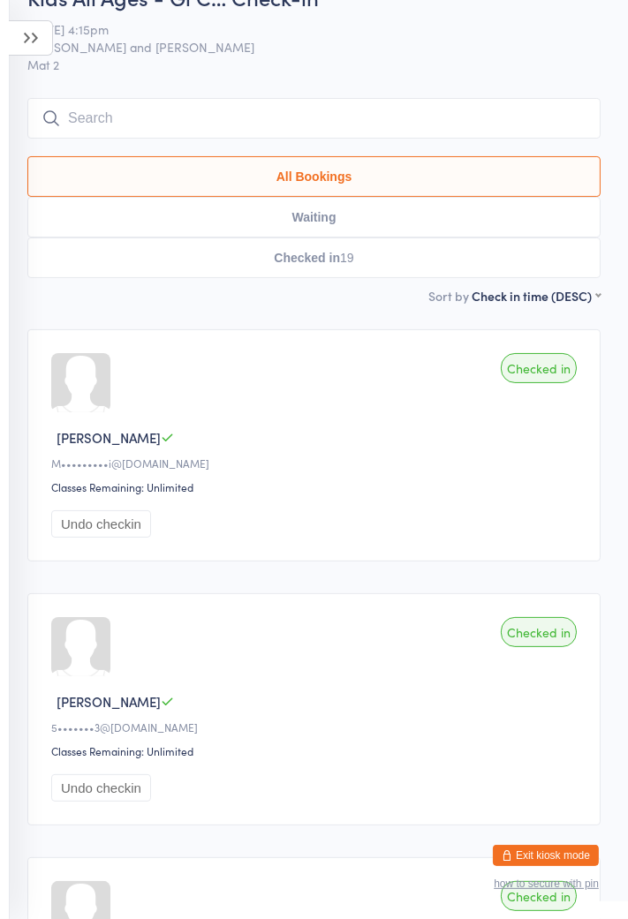
scroll to position [0, 0]
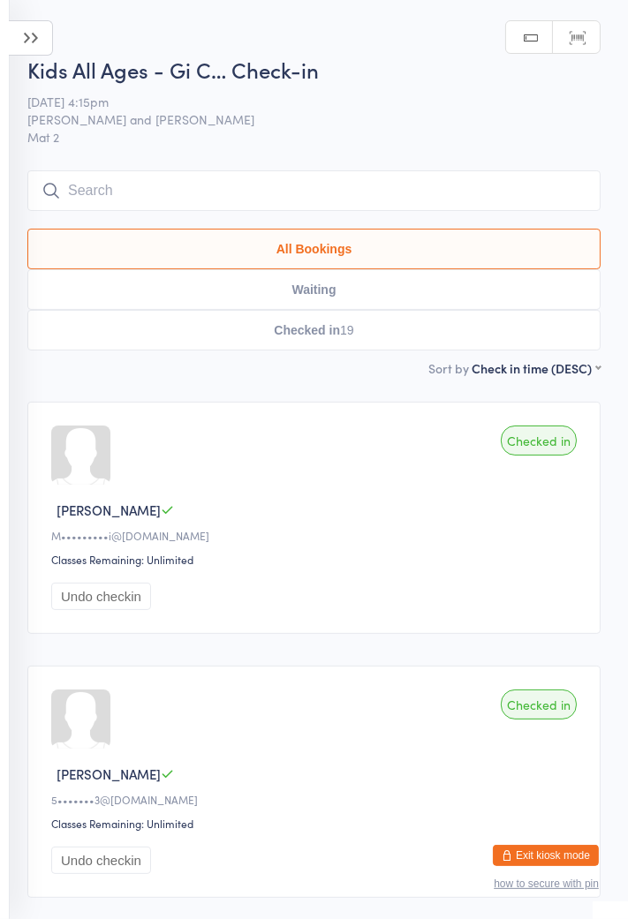
click at [43, 53] on icon at bounding box center [31, 37] width 44 height 35
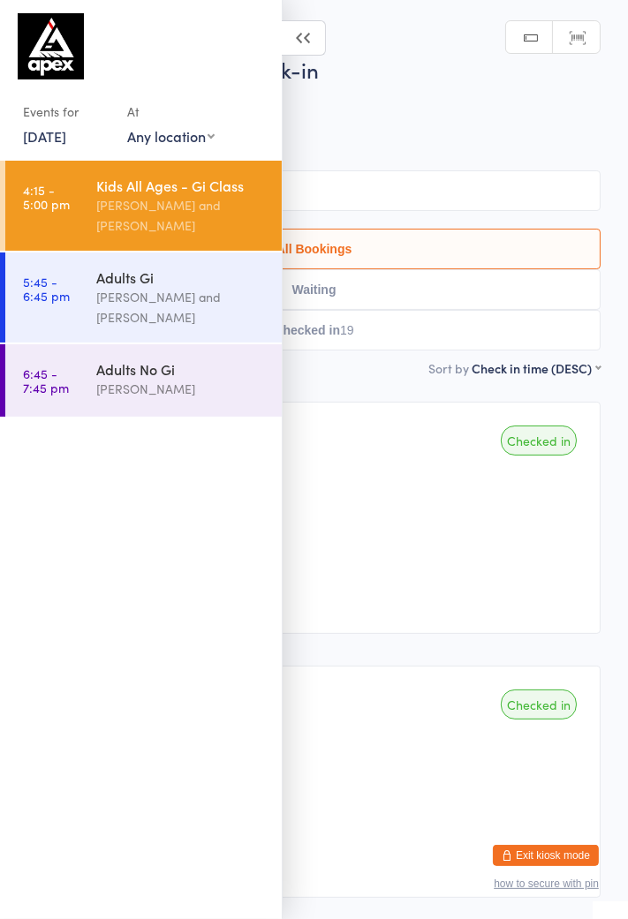
click at [224, 293] on div "[PERSON_NAME] and [PERSON_NAME]" at bounding box center [181, 307] width 170 height 41
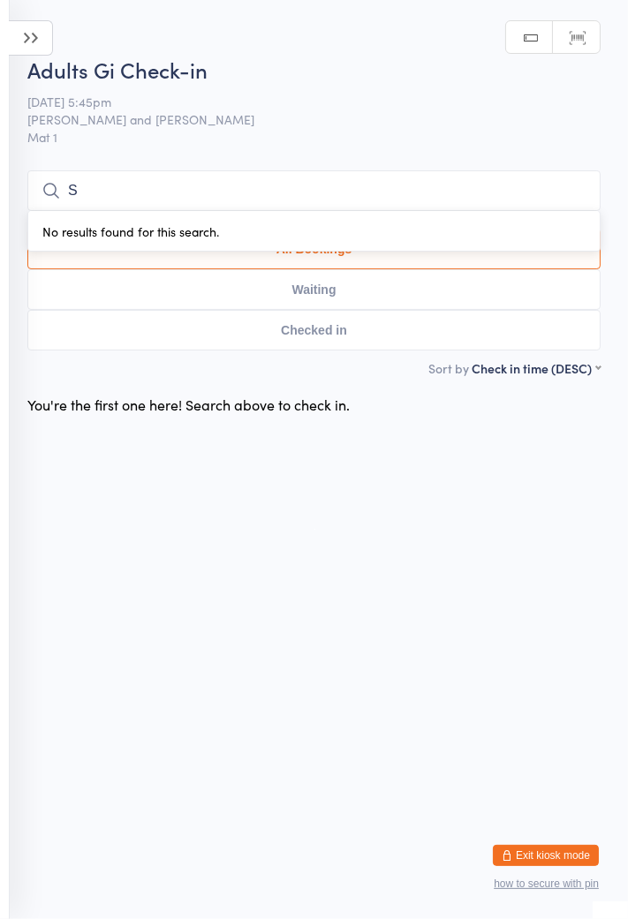
type input "Simon"
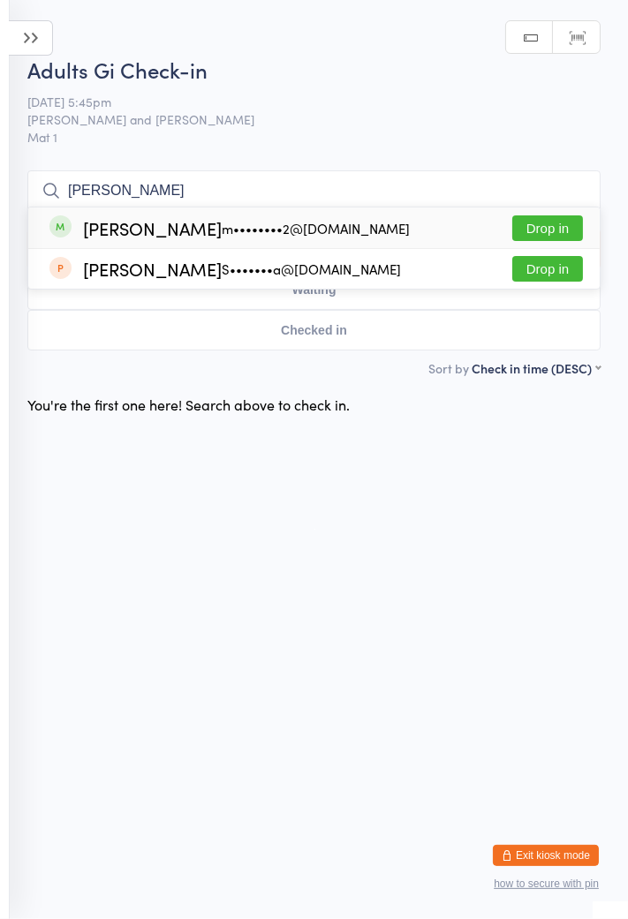
click at [222, 225] on div "m••••••••2@hotmail.com.au" at bounding box center [316, 229] width 188 height 14
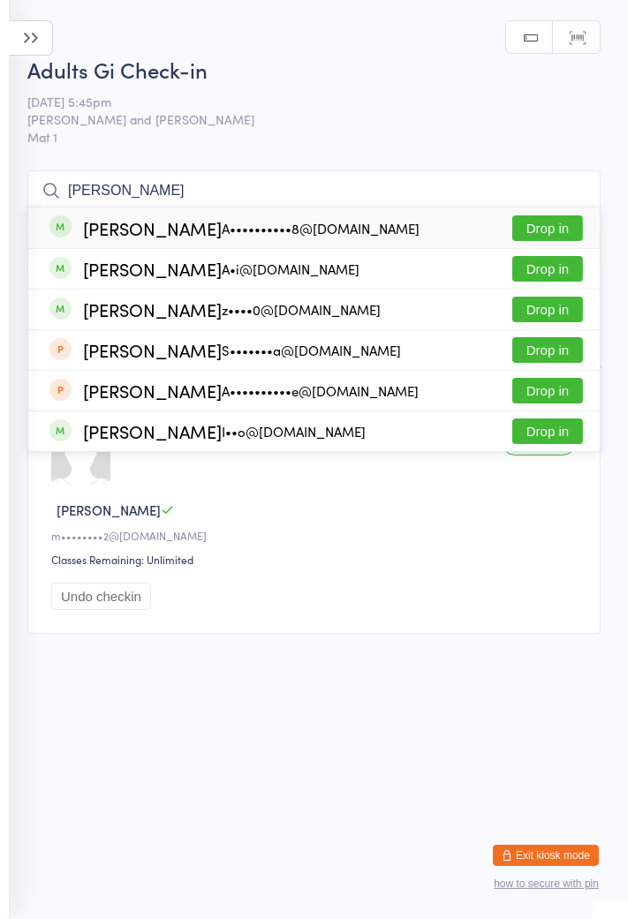
type input "Ali"
click at [545, 225] on button "Drop in" at bounding box center [547, 228] width 71 height 26
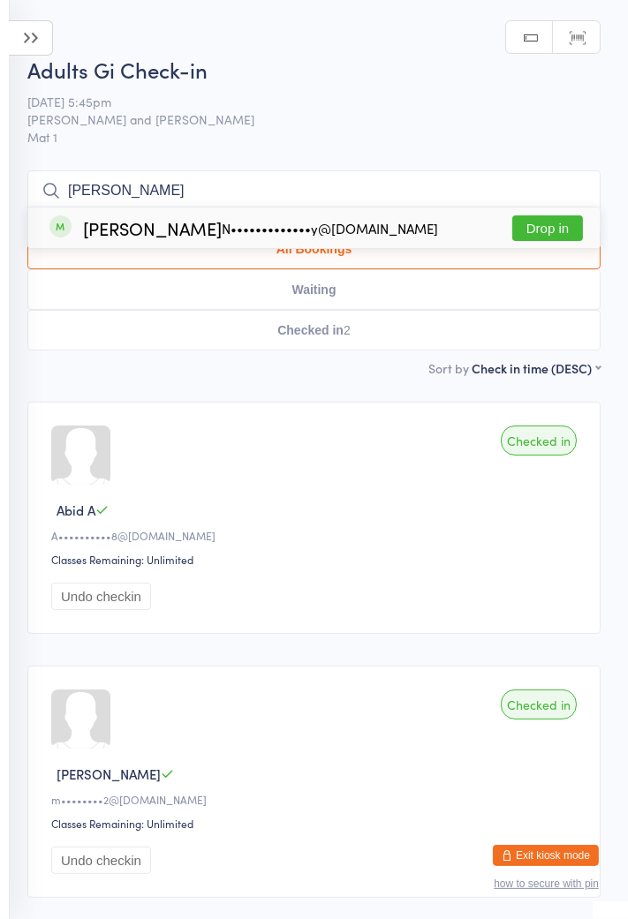
type input "Nicholas"
click at [93, 229] on div "Nicholas Gooley N•••••••••••••y@hotmail.com" at bounding box center [260, 228] width 355 height 15
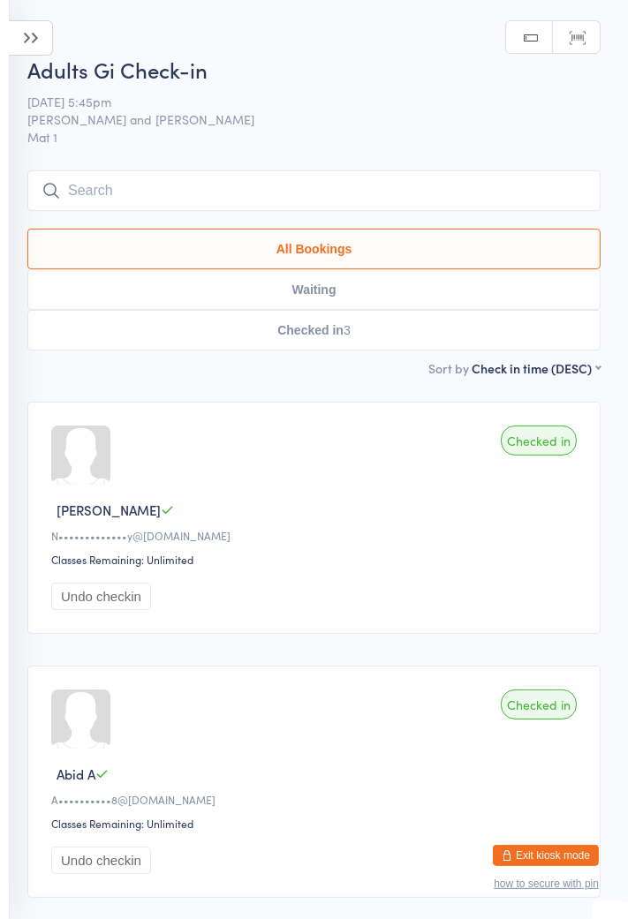
click at [158, 196] on input "search" at bounding box center [313, 190] width 573 height 41
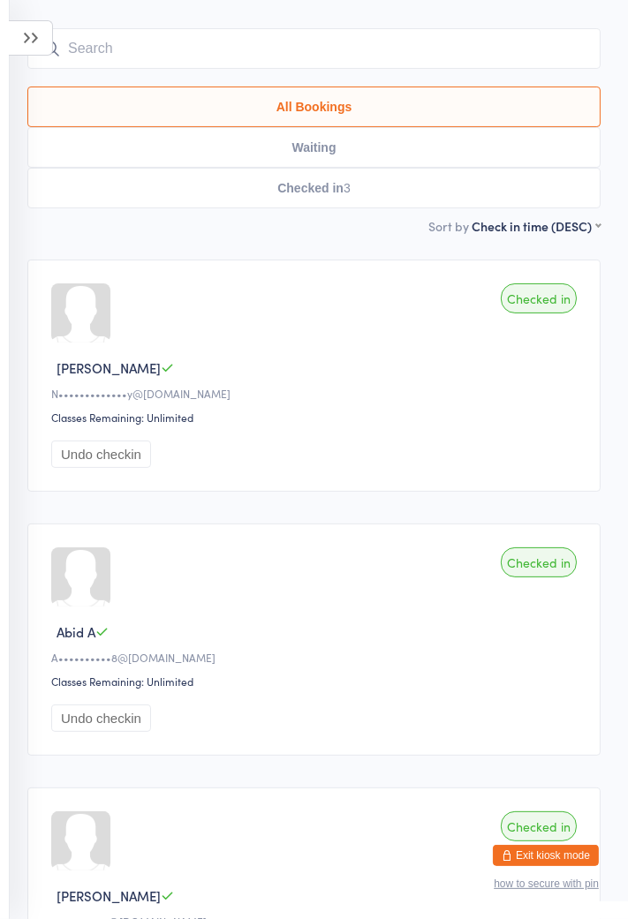
scroll to position [170, 0]
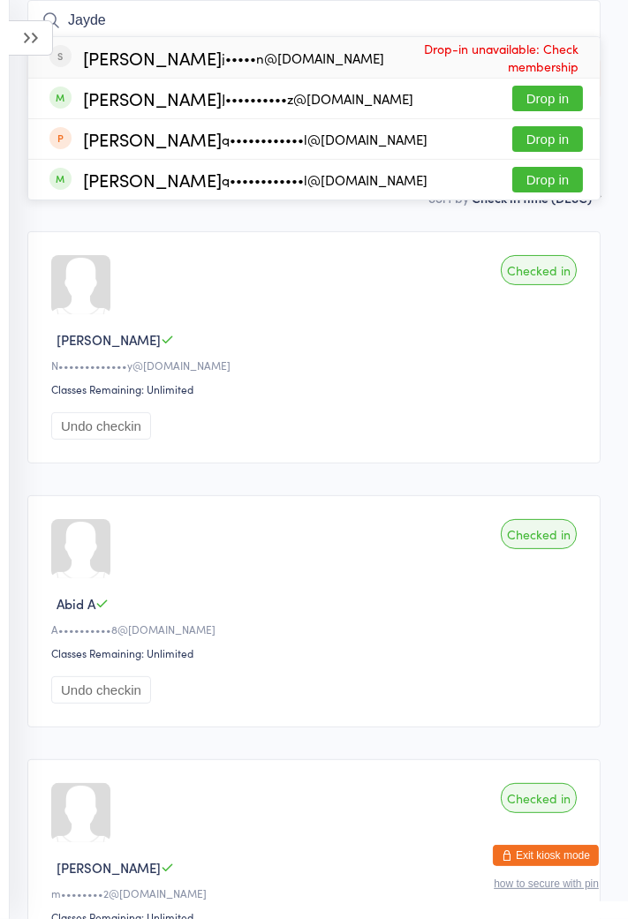
type input "Jayde"
click at [268, 66] on div "Jayde Nguyen j•••••n@gmail.com" at bounding box center [216, 57] width 335 height 19
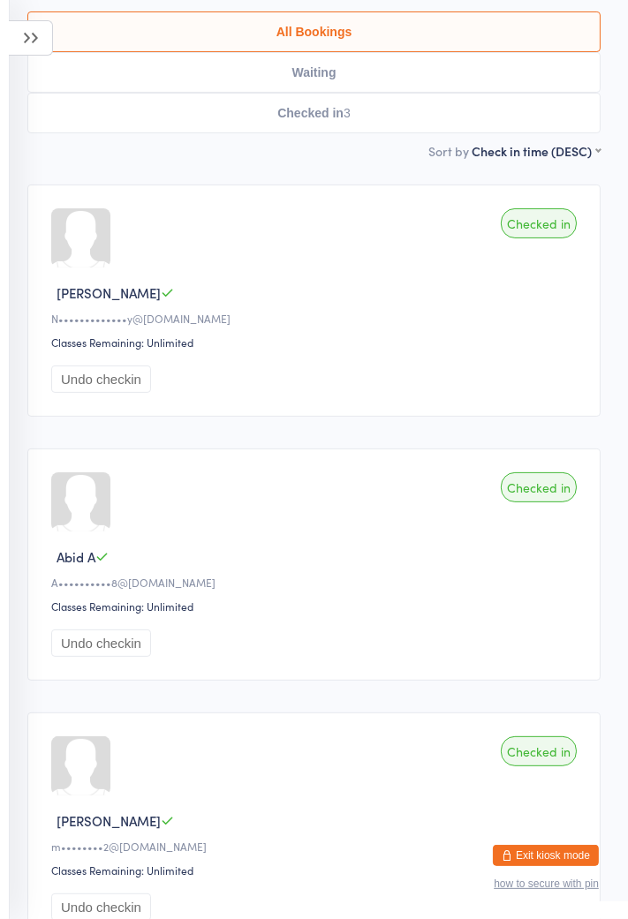
scroll to position [0, 0]
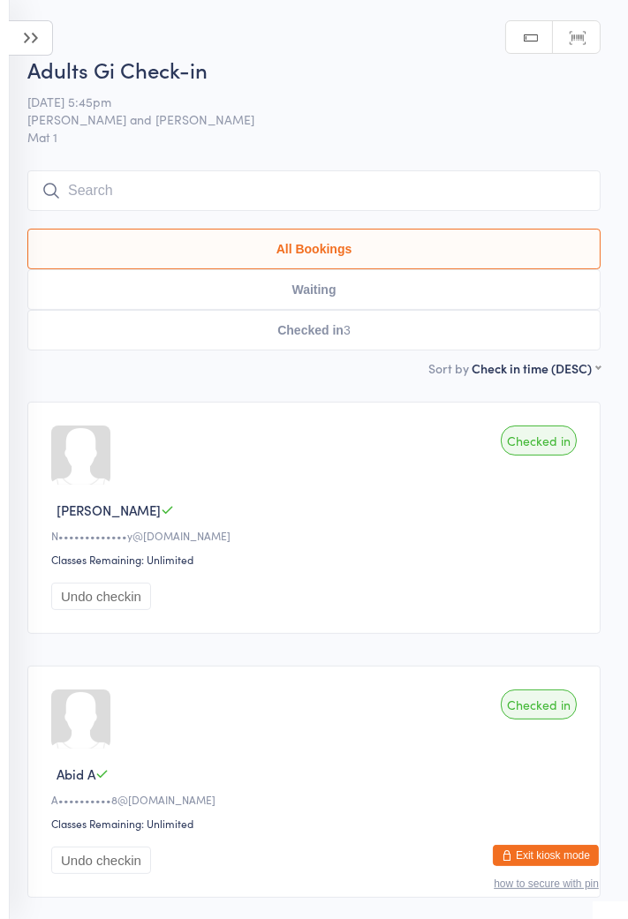
click at [238, 185] on input "search" at bounding box center [313, 190] width 573 height 41
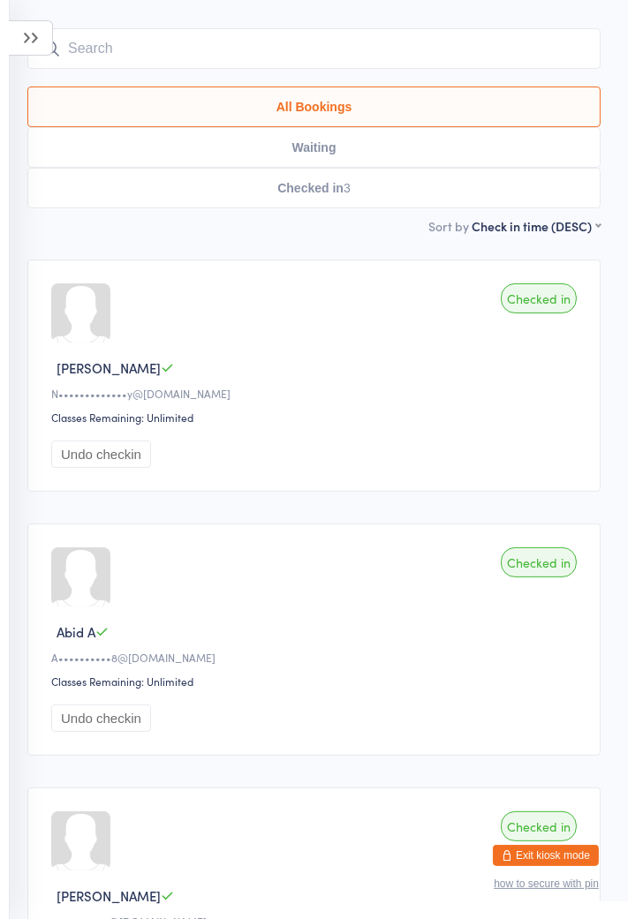
scroll to position [170, 0]
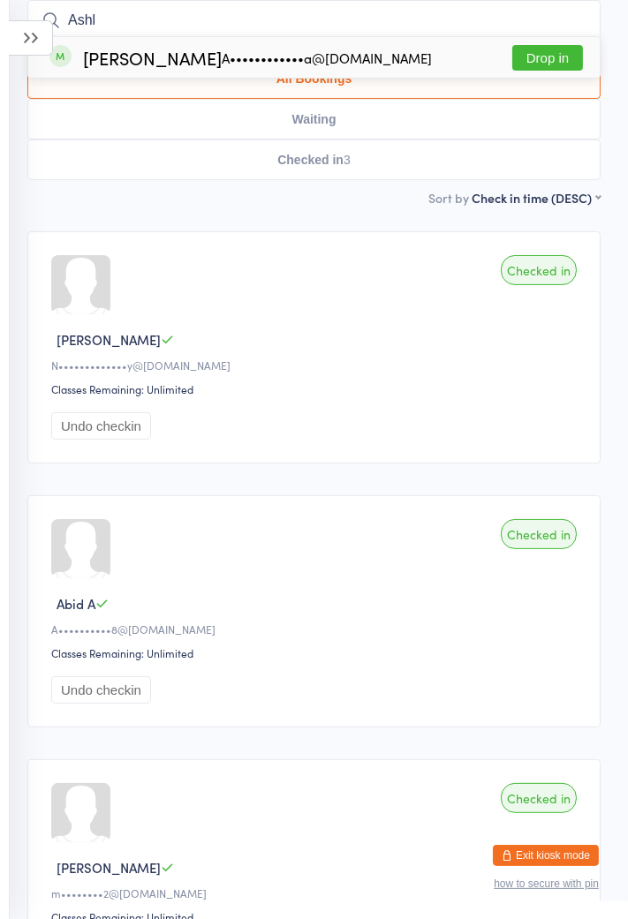
type input "Ashl"
click at [549, 62] on button "Drop in" at bounding box center [547, 58] width 71 height 26
type input "Pak"
click at [553, 67] on button "Drop in" at bounding box center [547, 58] width 71 height 26
click at [130, 14] on input "Joar" at bounding box center [313, 20] width 573 height 41
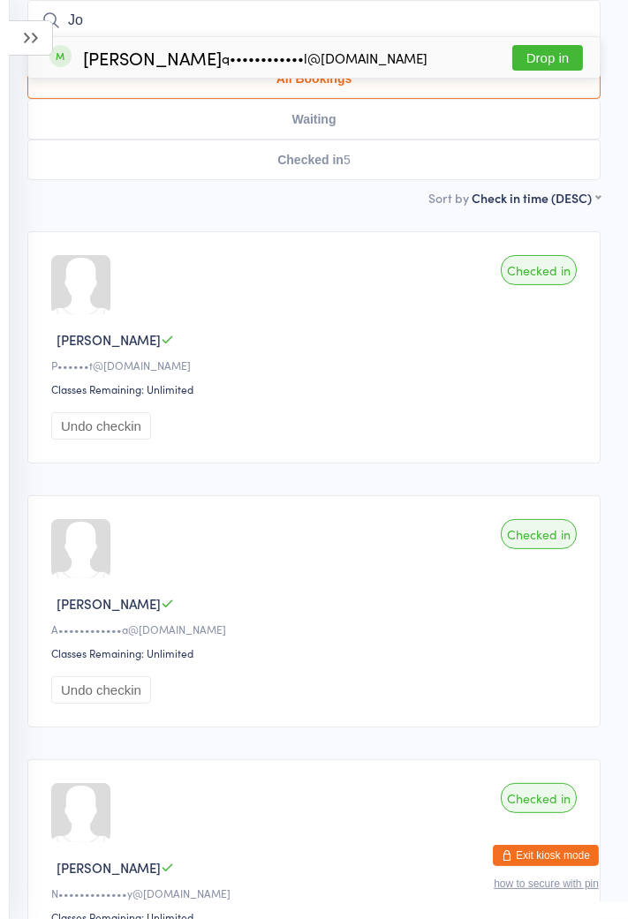
type input "J"
